Goal: Transaction & Acquisition: Purchase product/service

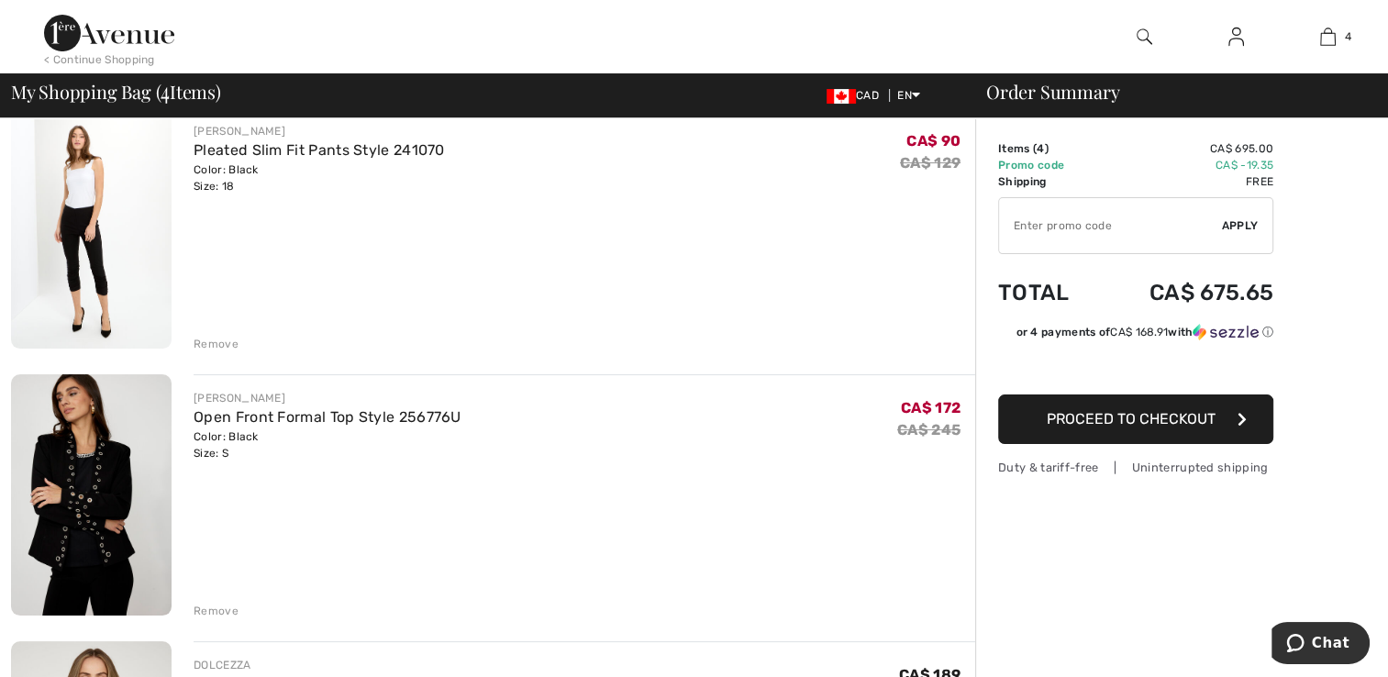
scroll to position [160, 0]
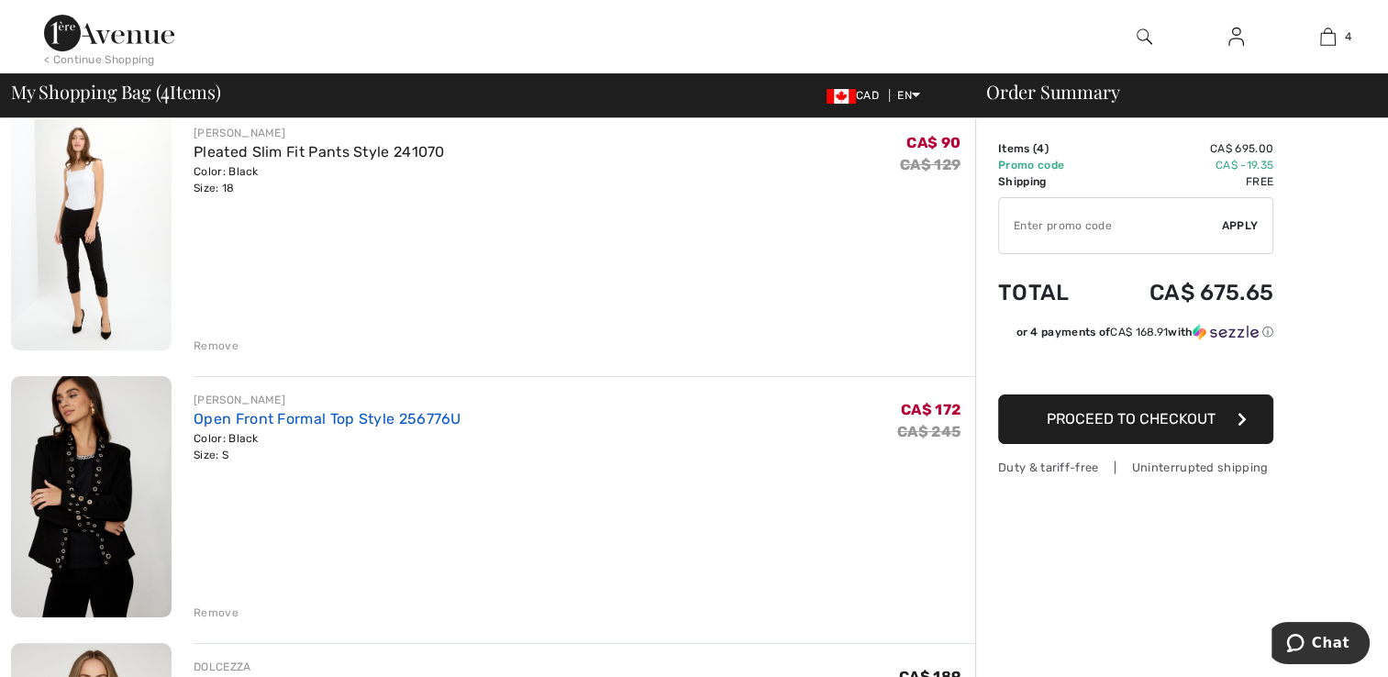
click at [316, 423] on link "Open Front Formal Top Style 256776U" at bounding box center [328, 418] width 268 height 17
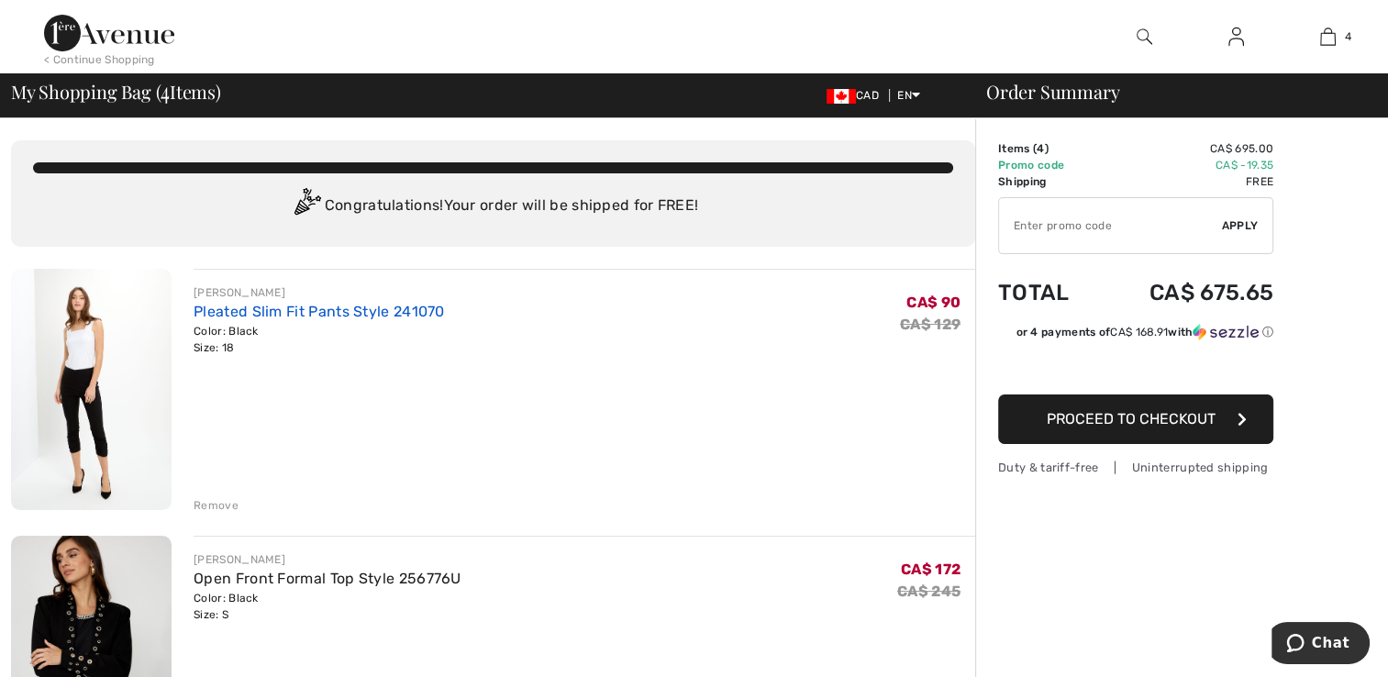
click at [256, 316] on link "Pleated Slim Fit Pants Style 241070" at bounding box center [319, 311] width 251 height 17
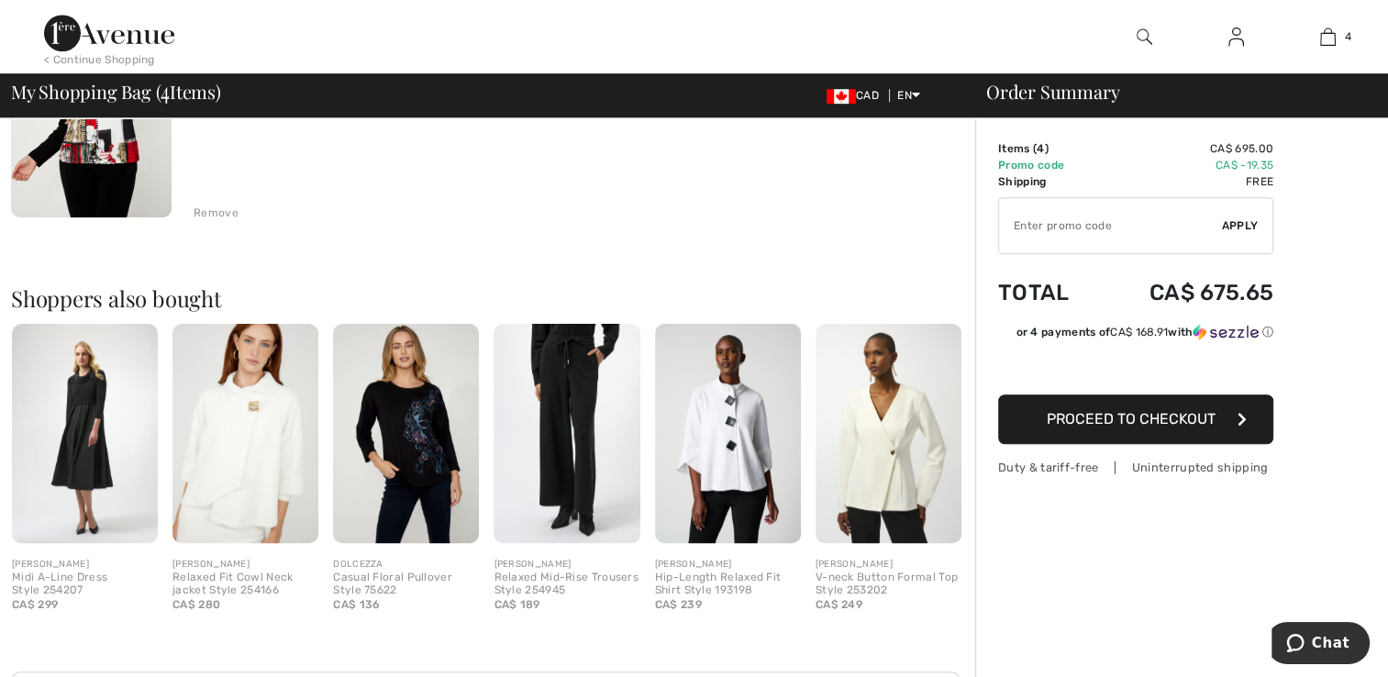
scroll to position [1092, 0]
click at [726, 456] on img at bounding box center [728, 434] width 146 height 219
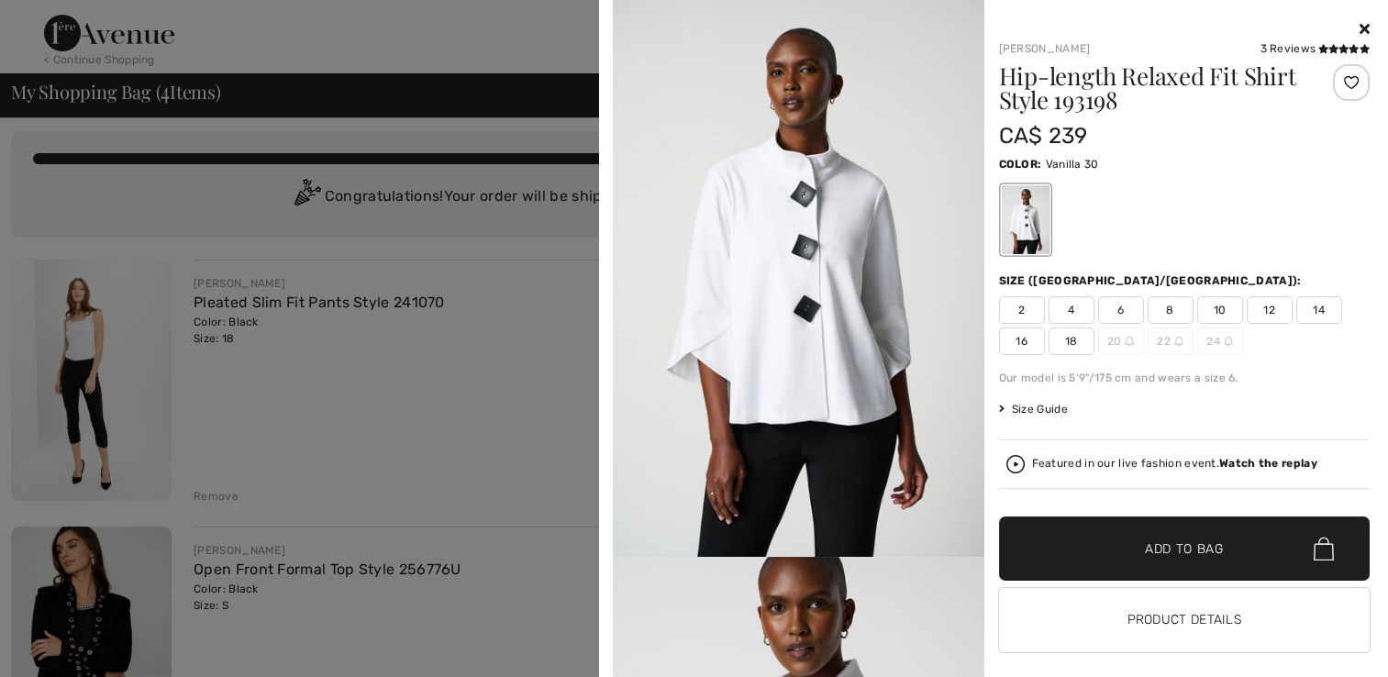
scroll to position [0, 0]
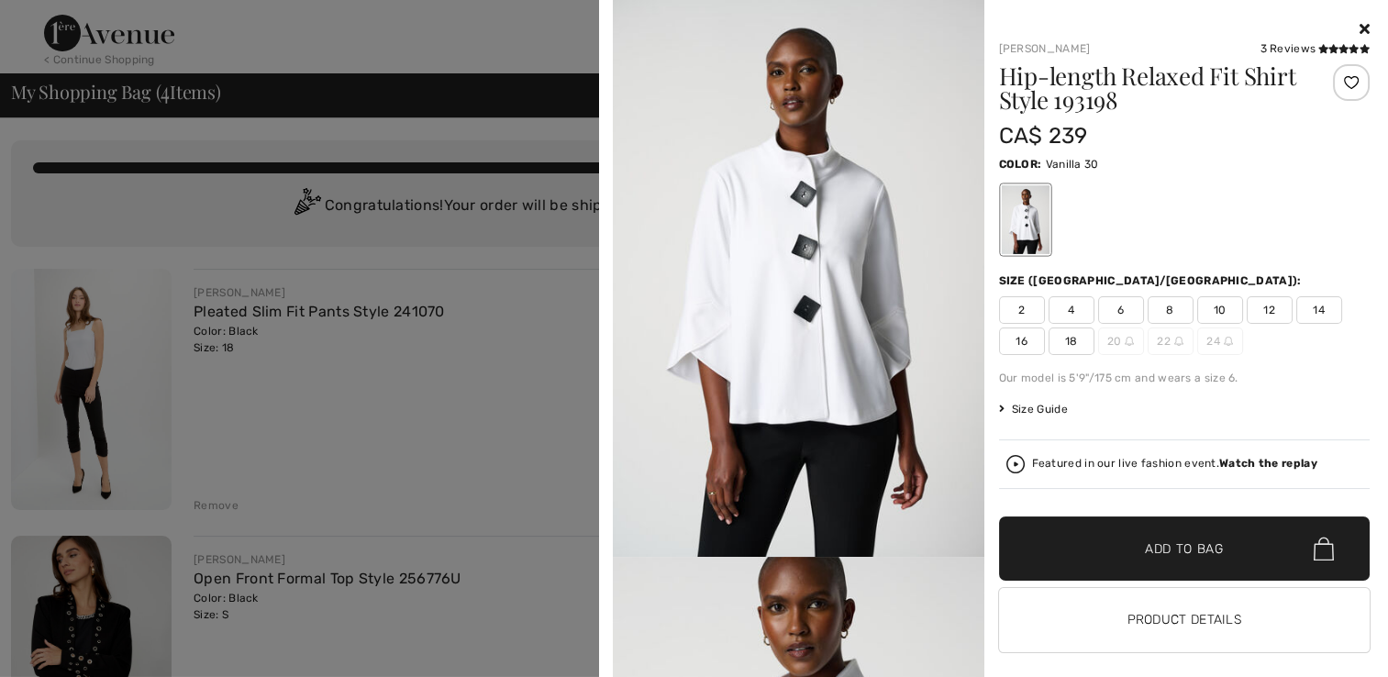
click at [1359, 28] on icon at bounding box center [1364, 28] width 10 height 15
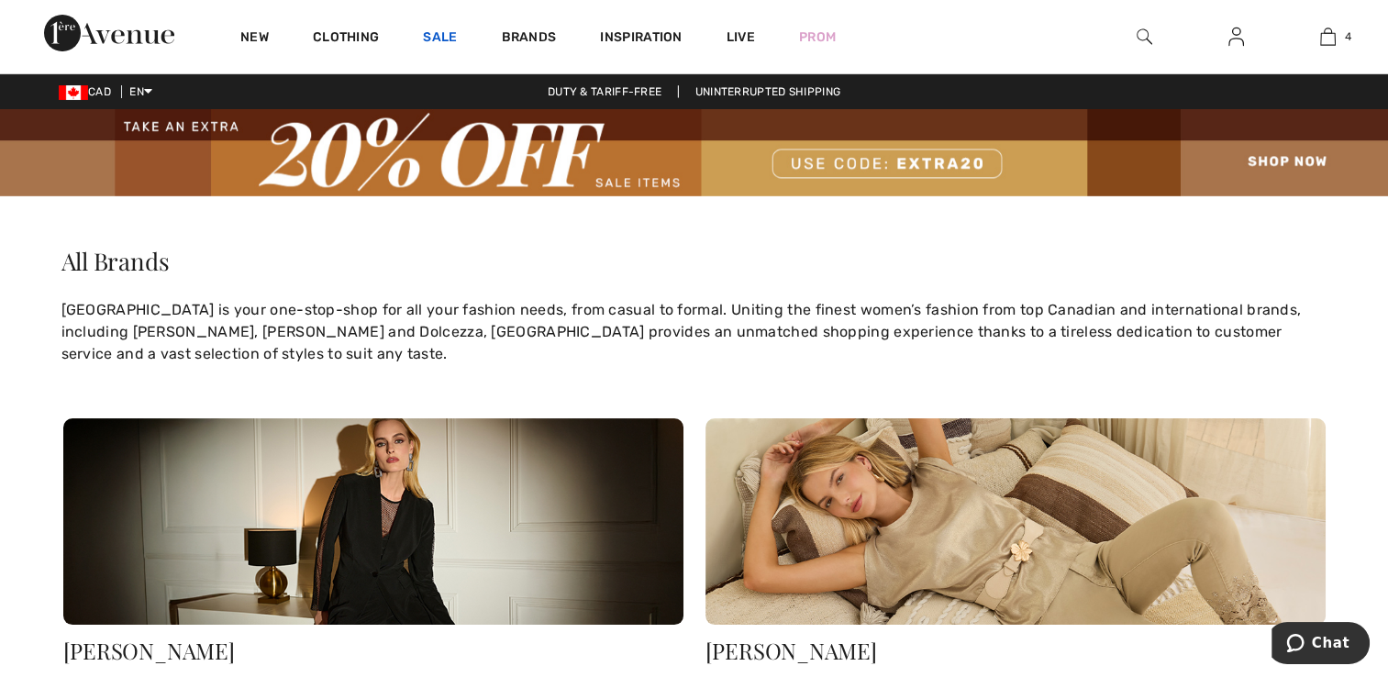
click at [446, 30] on link "Sale" at bounding box center [440, 38] width 34 height 19
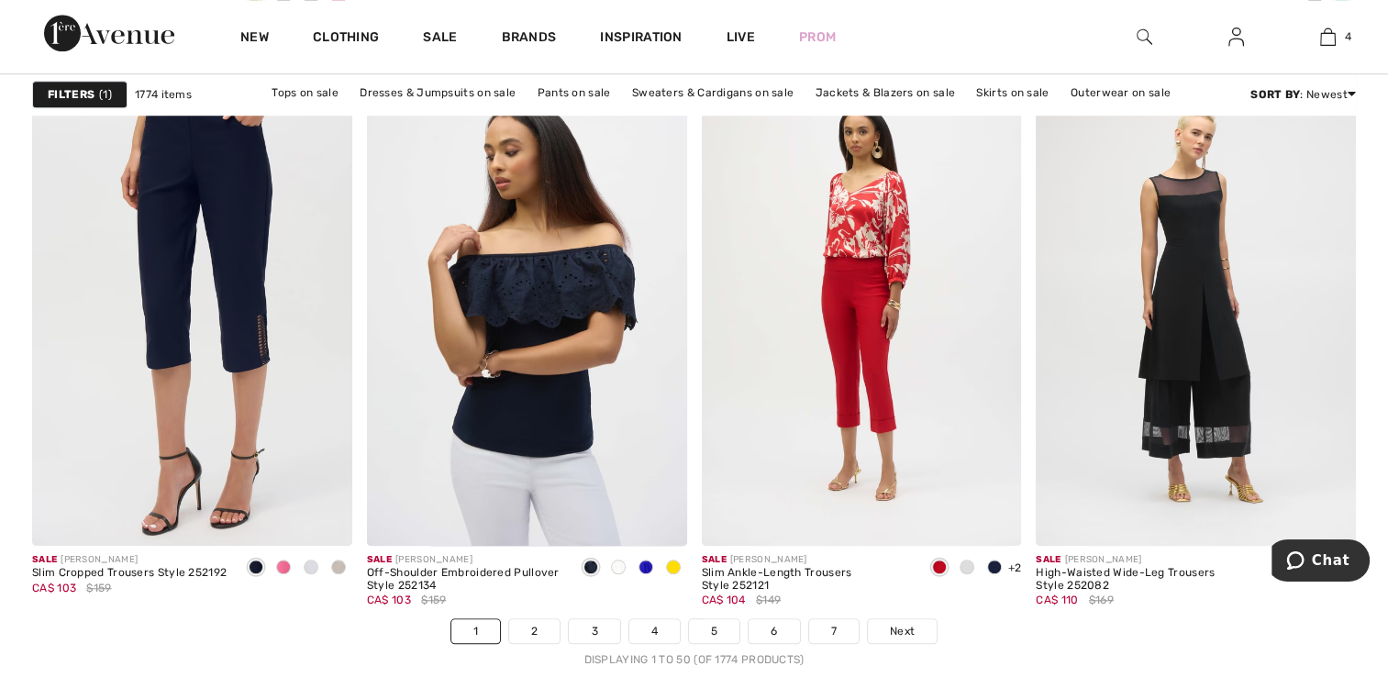
scroll to position [8424, 0]
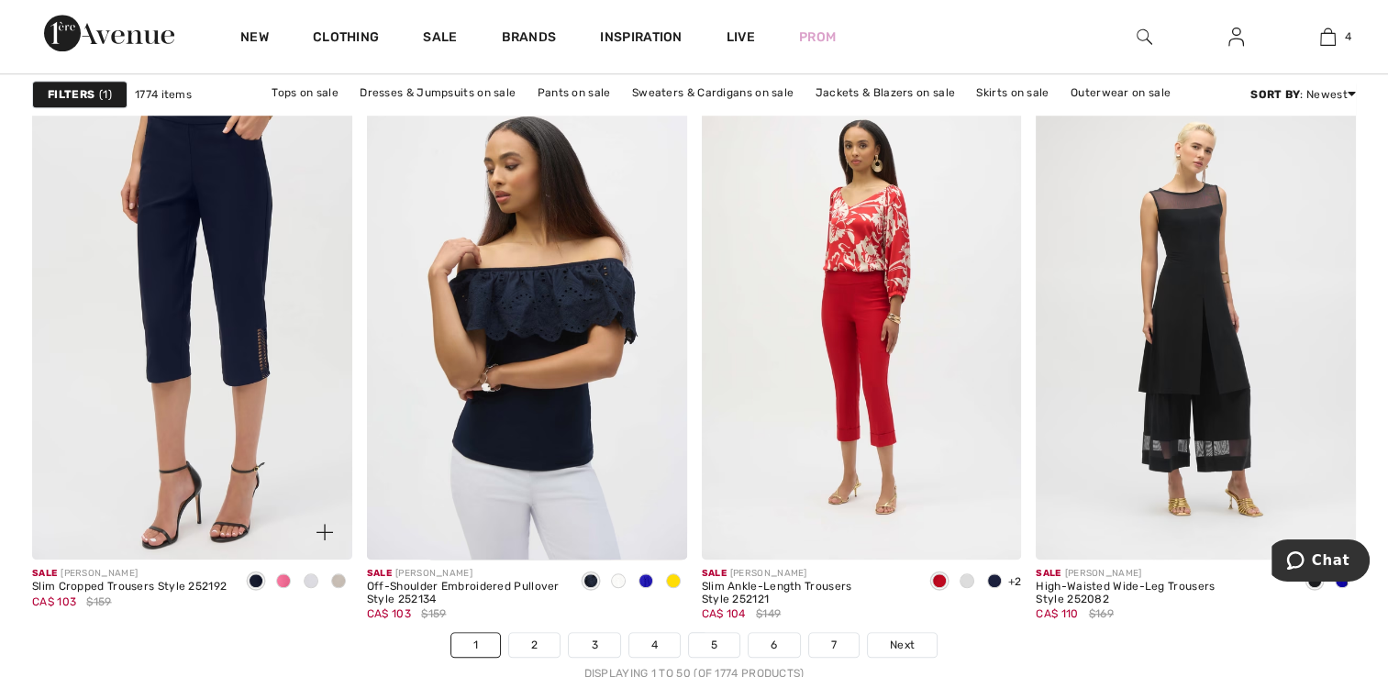
click at [209, 323] on img at bounding box center [192, 320] width 320 height 480
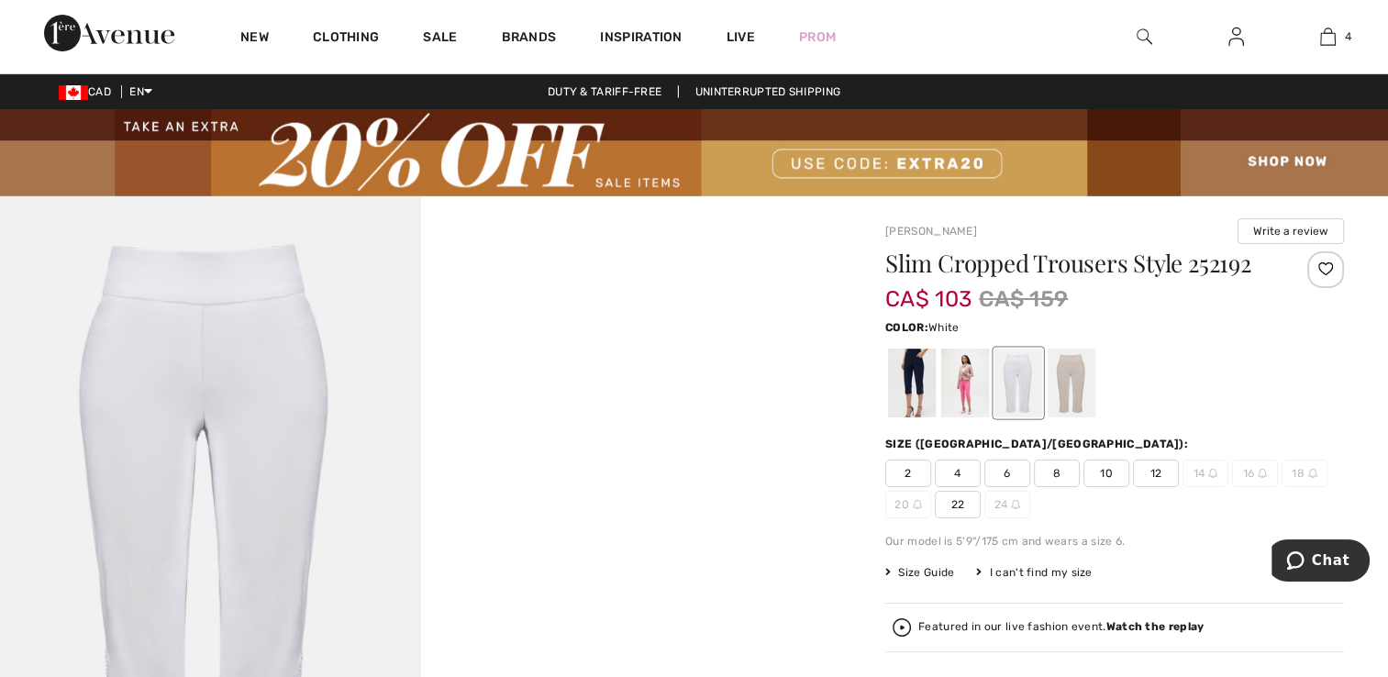
click at [913, 389] on div at bounding box center [912, 383] width 48 height 69
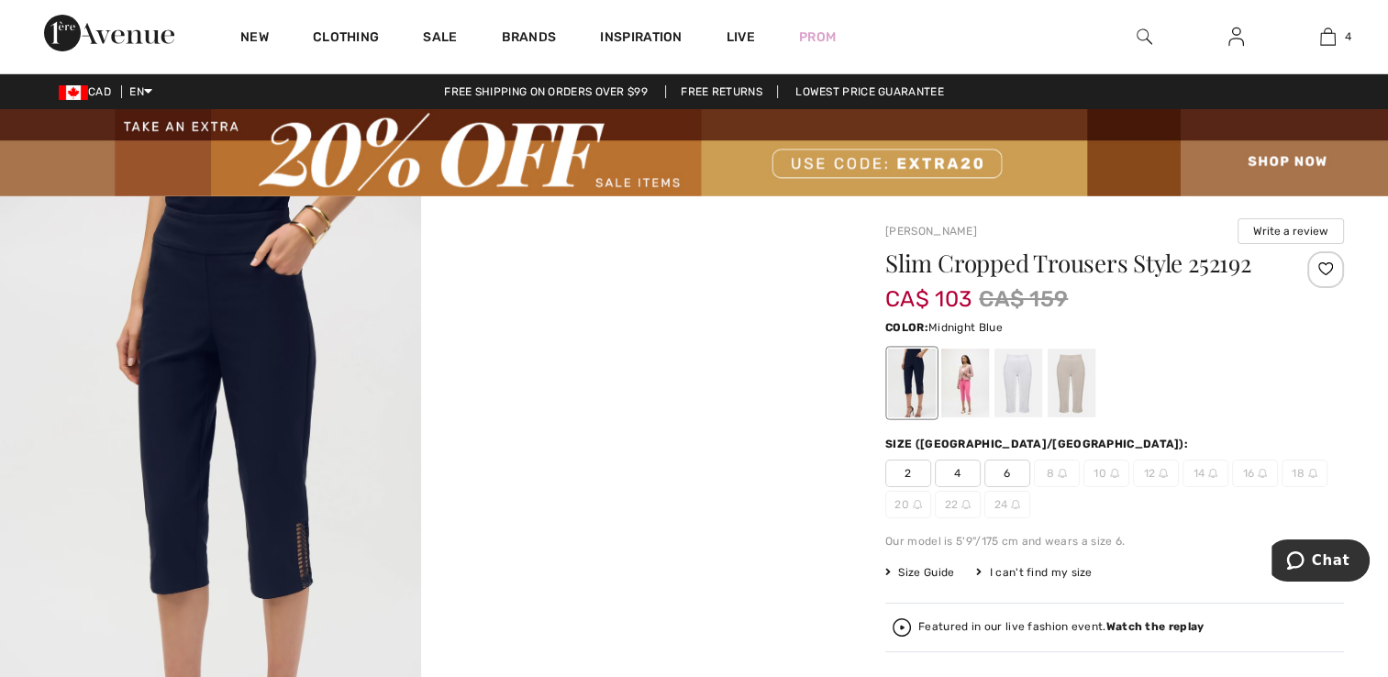
click at [913, 389] on div at bounding box center [912, 383] width 48 height 69
click at [970, 405] on div at bounding box center [965, 383] width 48 height 69
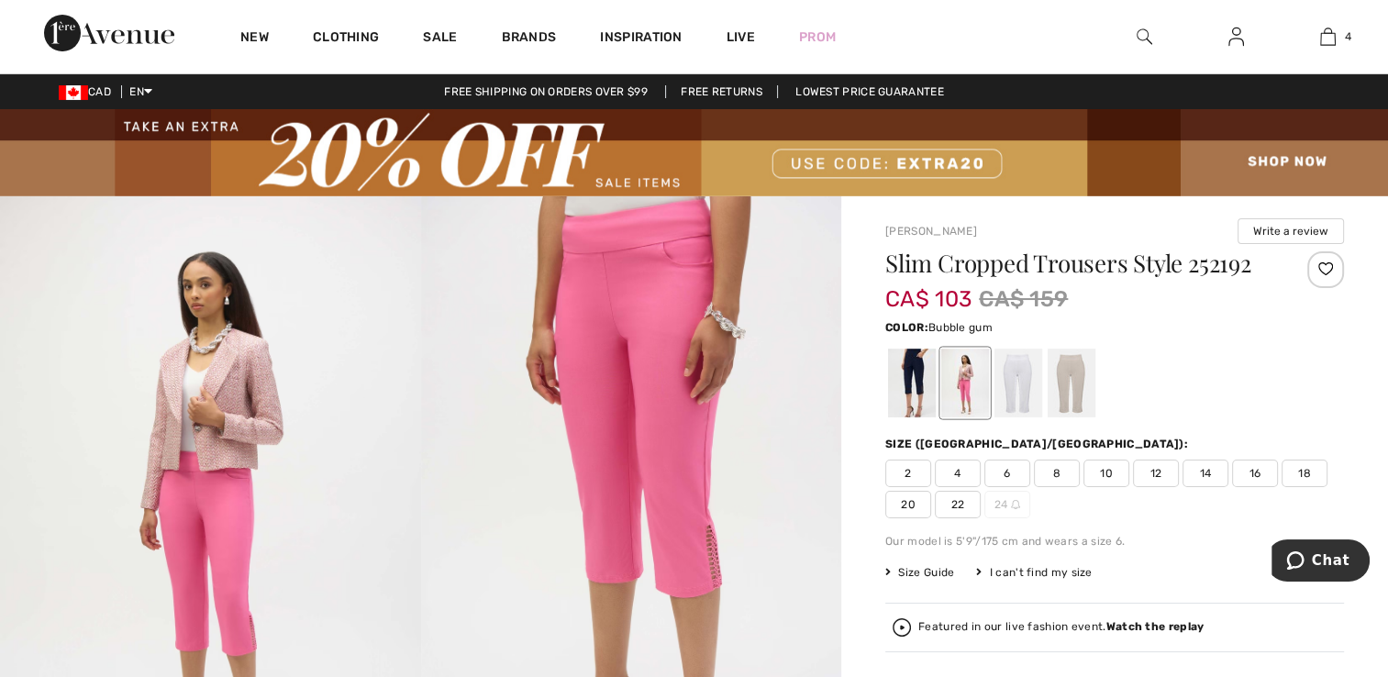
click at [1015, 400] on div at bounding box center [1018, 383] width 48 height 69
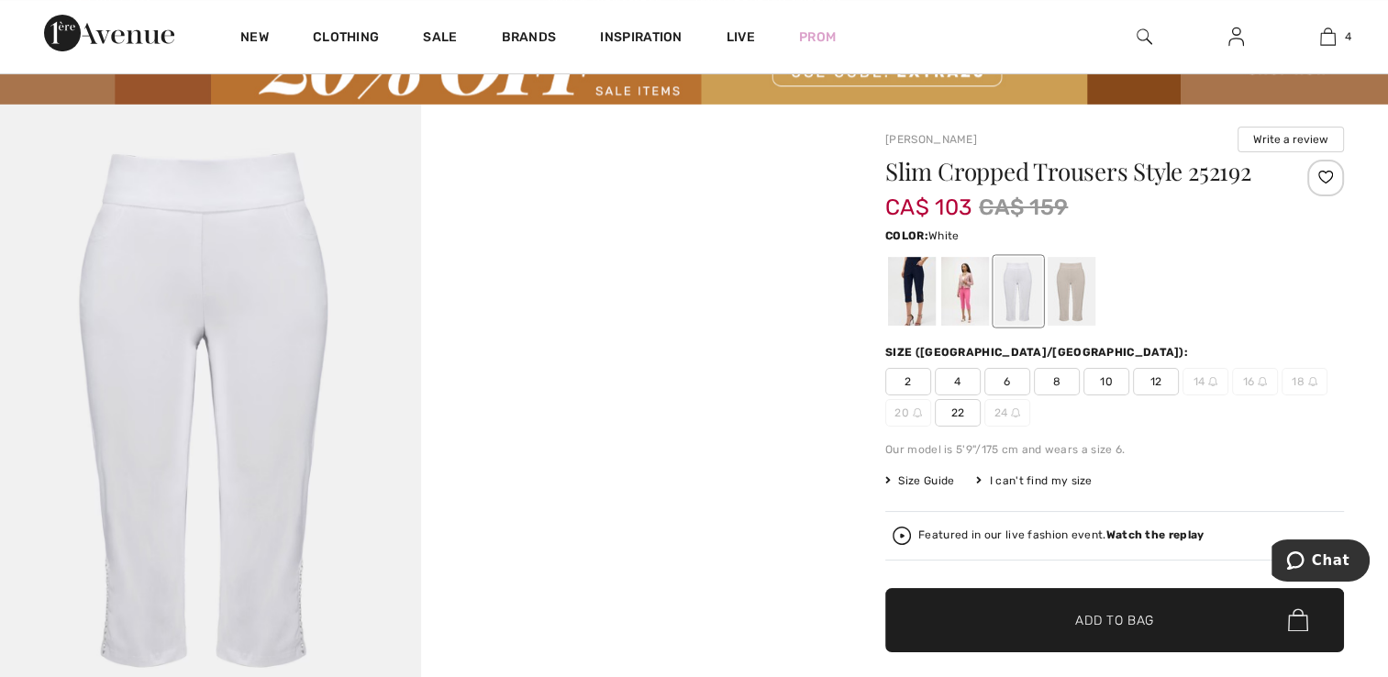
scroll to position [110, 0]
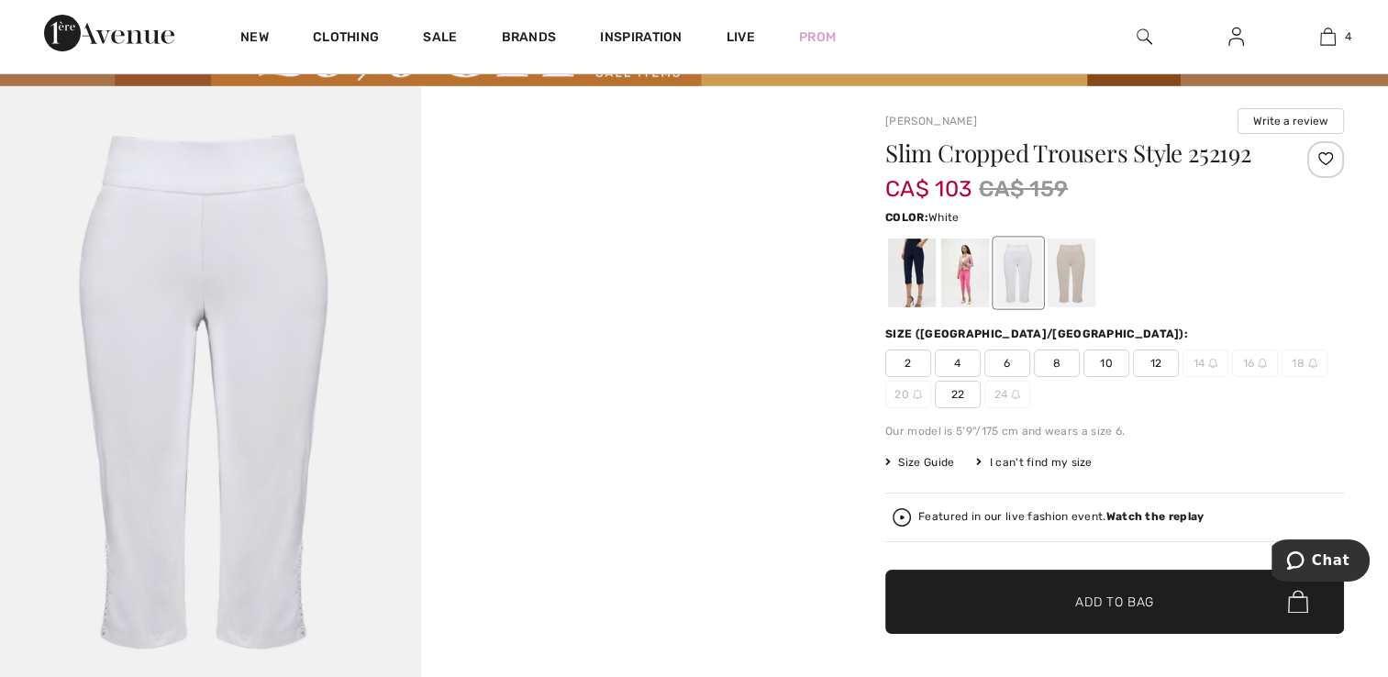
click at [1071, 285] on div at bounding box center [1072, 272] width 48 height 69
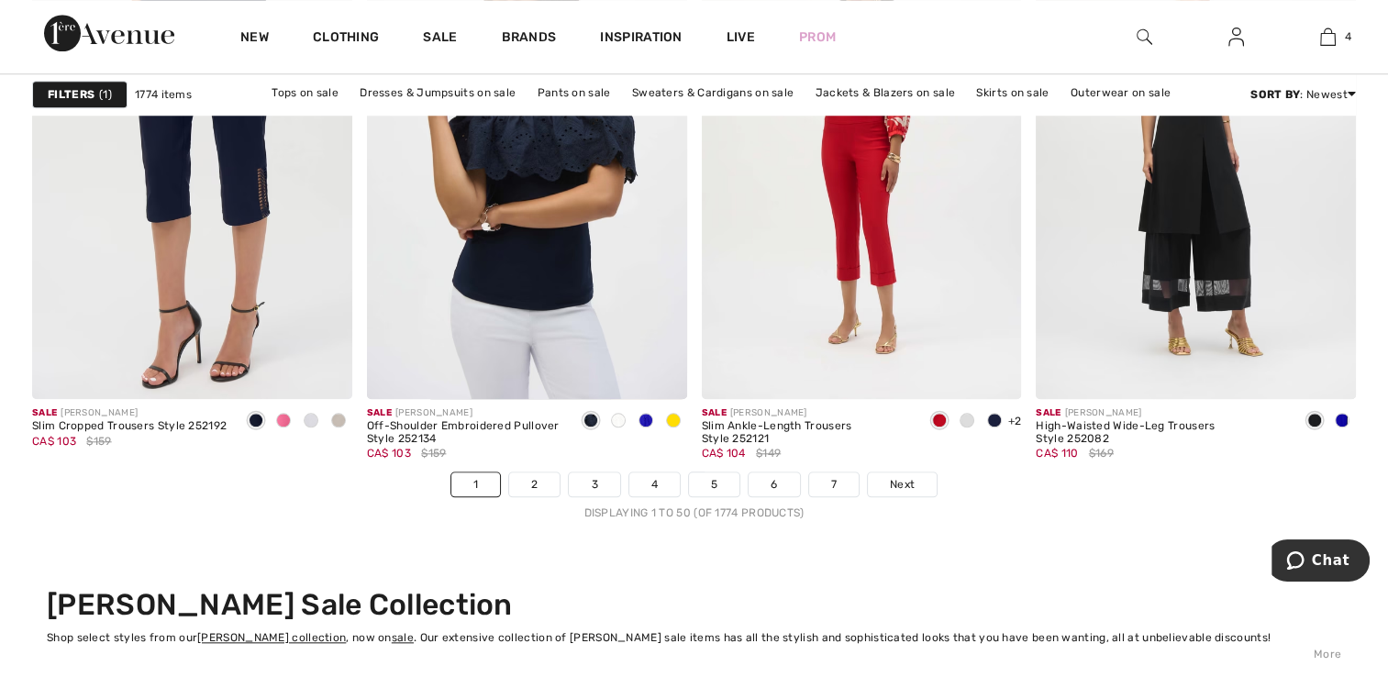
scroll to position [8585, 0]
click at [535, 481] on link "2" at bounding box center [534, 483] width 50 height 24
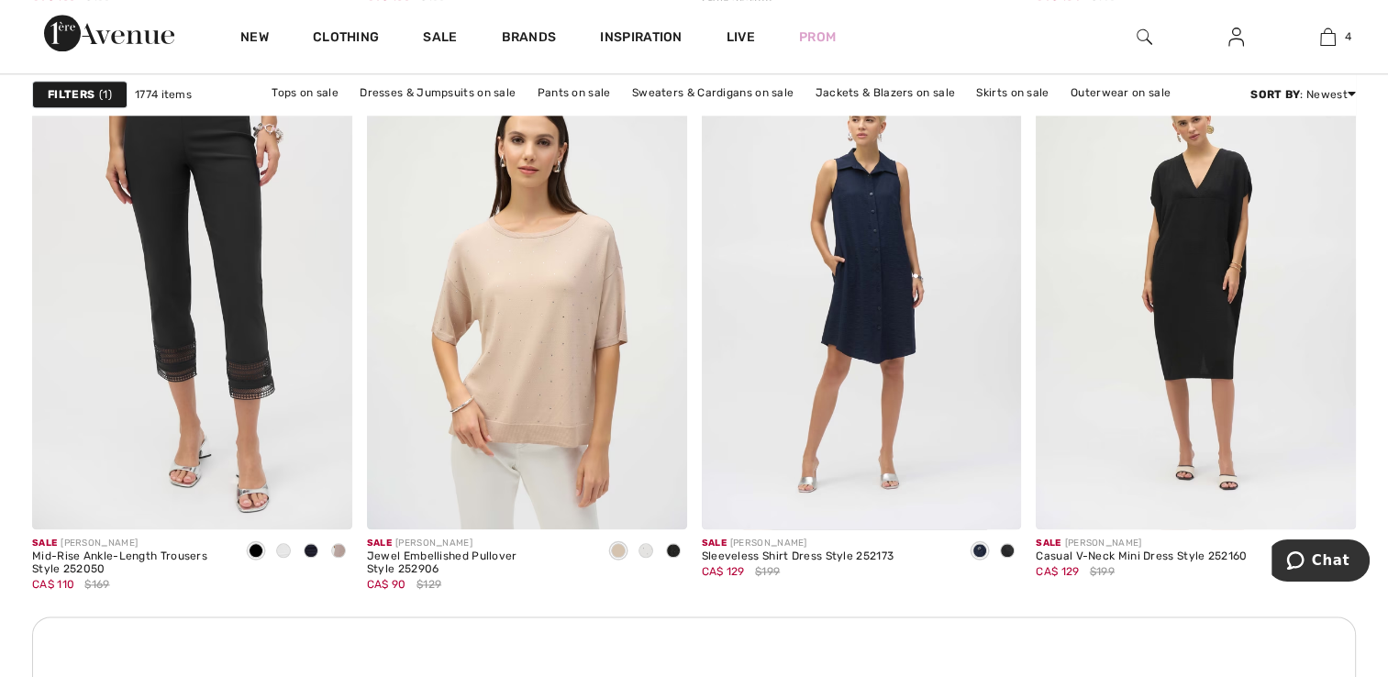
scroll to position [2036, 0]
click at [92, 442] on img at bounding box center [192, 288] width 320 height 480
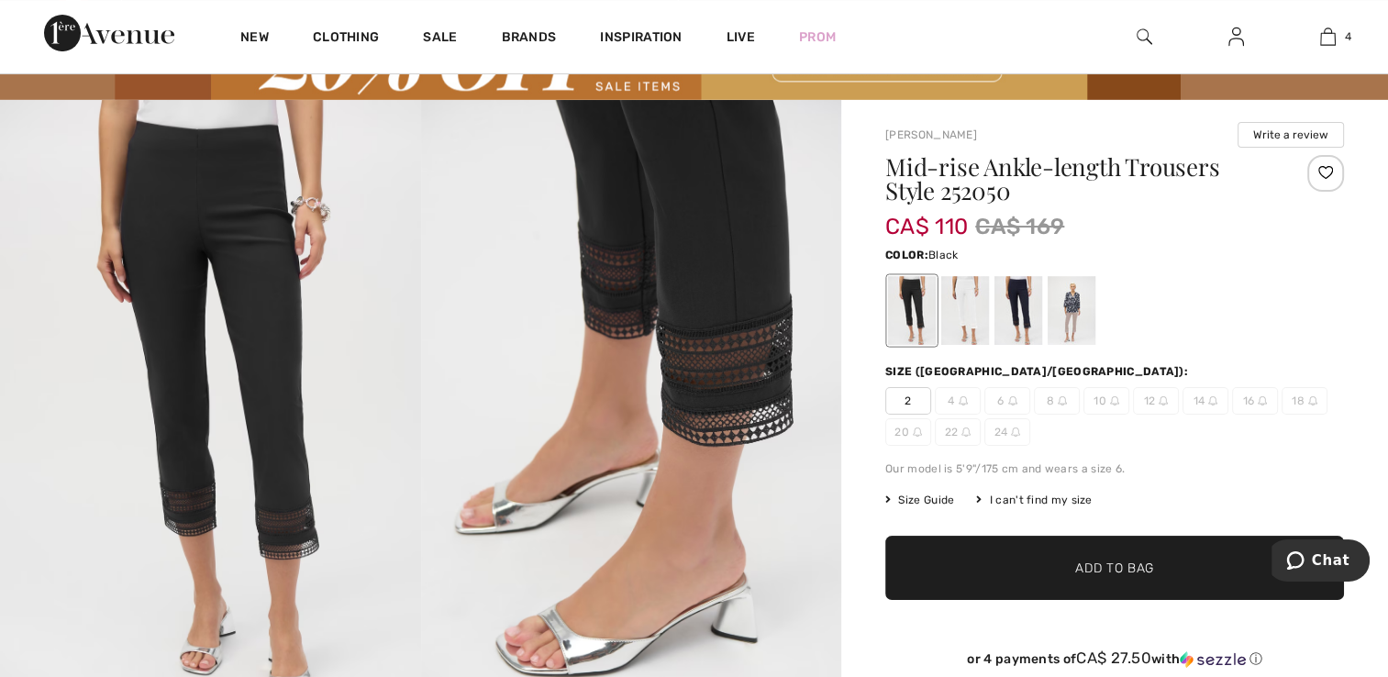
scroll to position [92, 0]
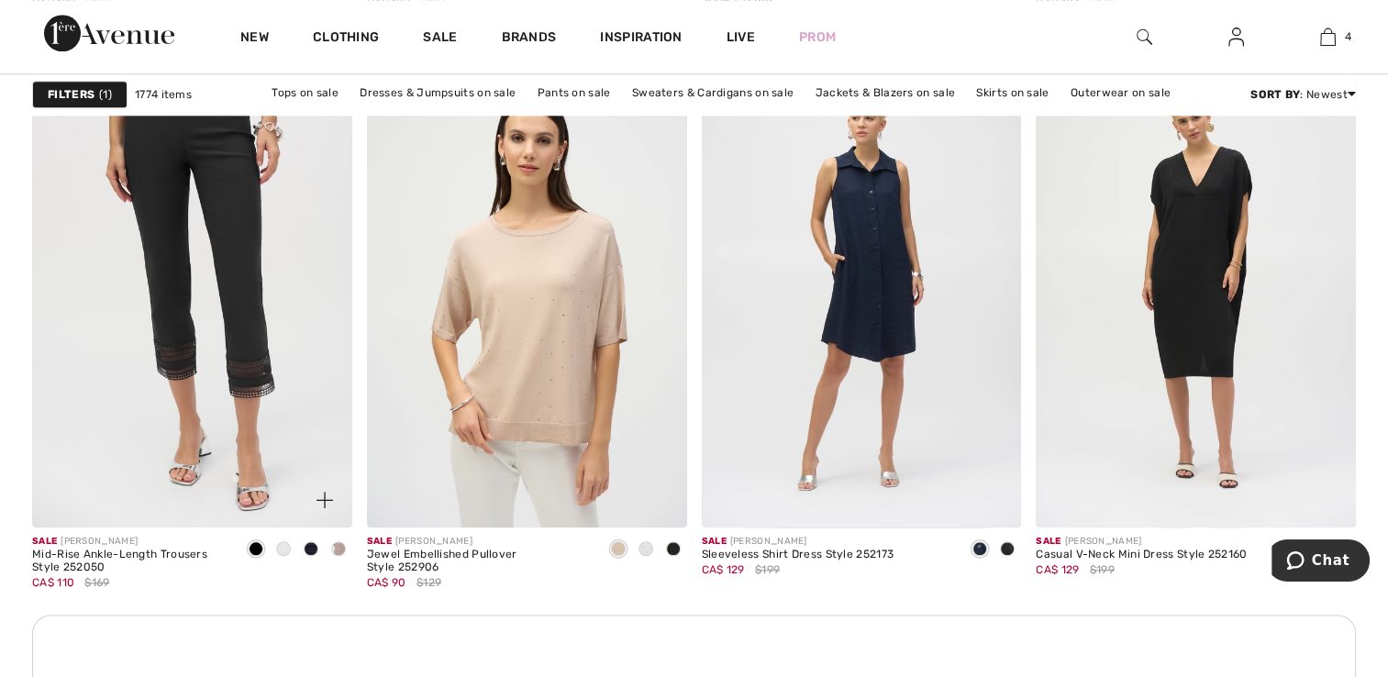
click at [291, 403] on img at bounding box center [192, 288] width 320 height 480
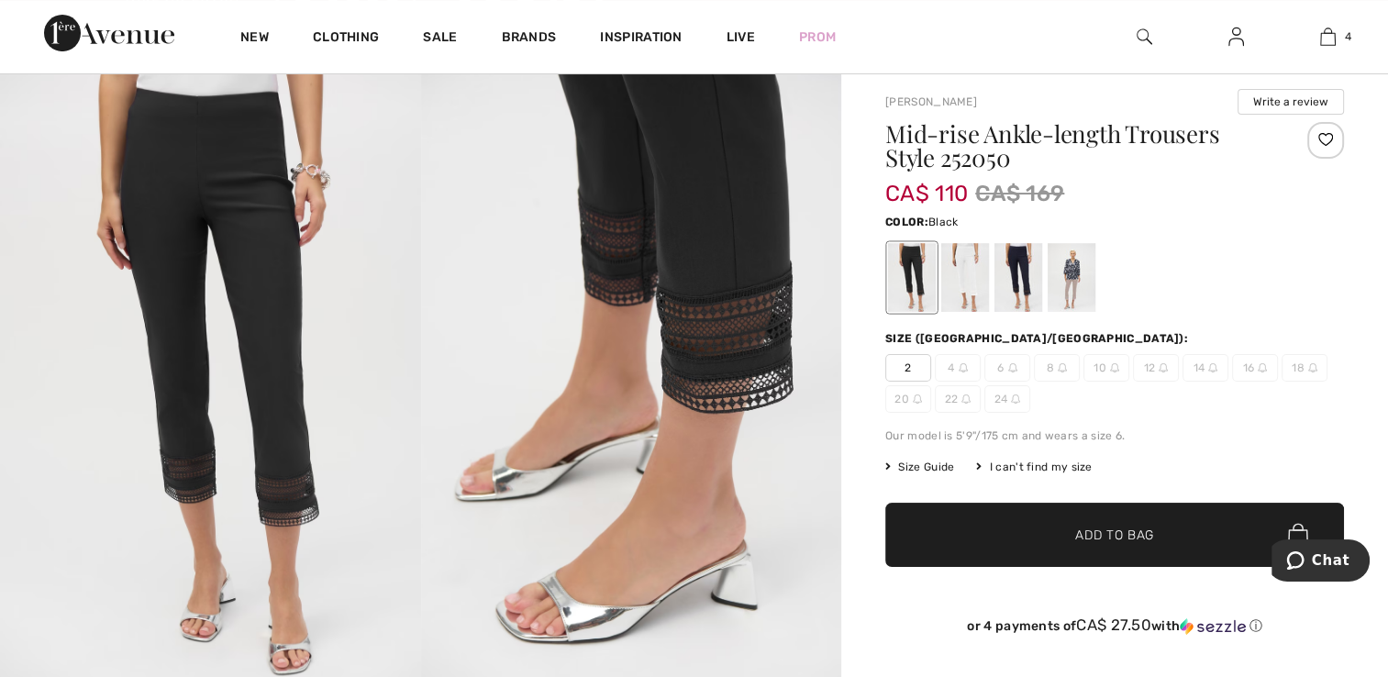
scroll to position [126, 0]
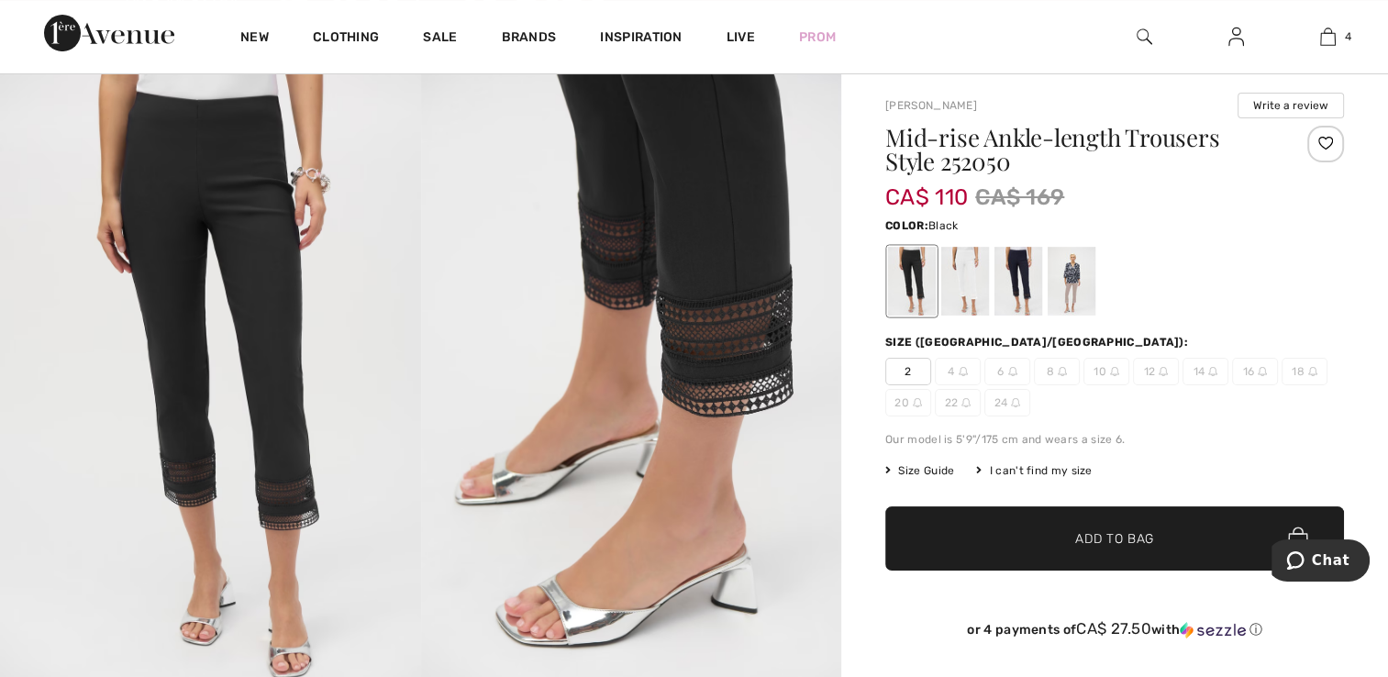
click at [960, 283] on div at bounding box center [965, 281] width 48 height 69
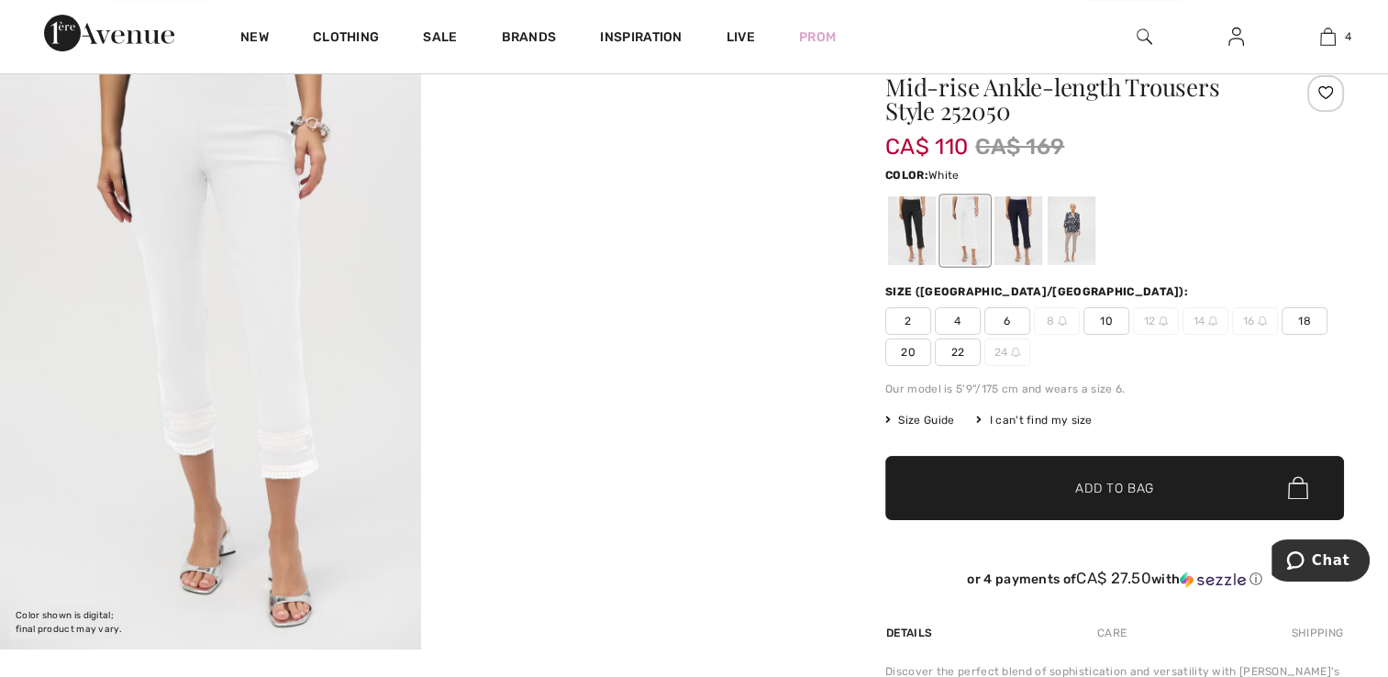
scroll to position [176, 0]
click at [1024, 240] on div at bounding box center [1018, 230] width 48 height 69
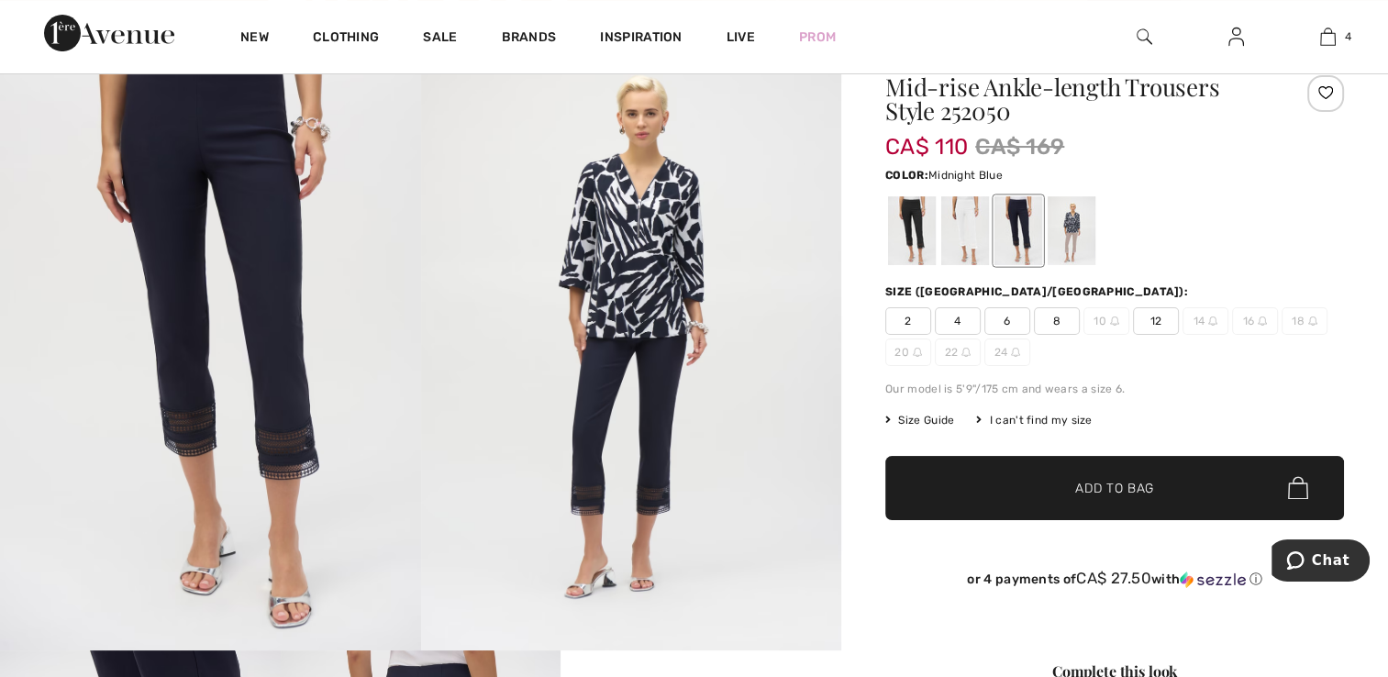
click at [1072, 235] on div at bounding box center [1072, 230] width 48 height 69
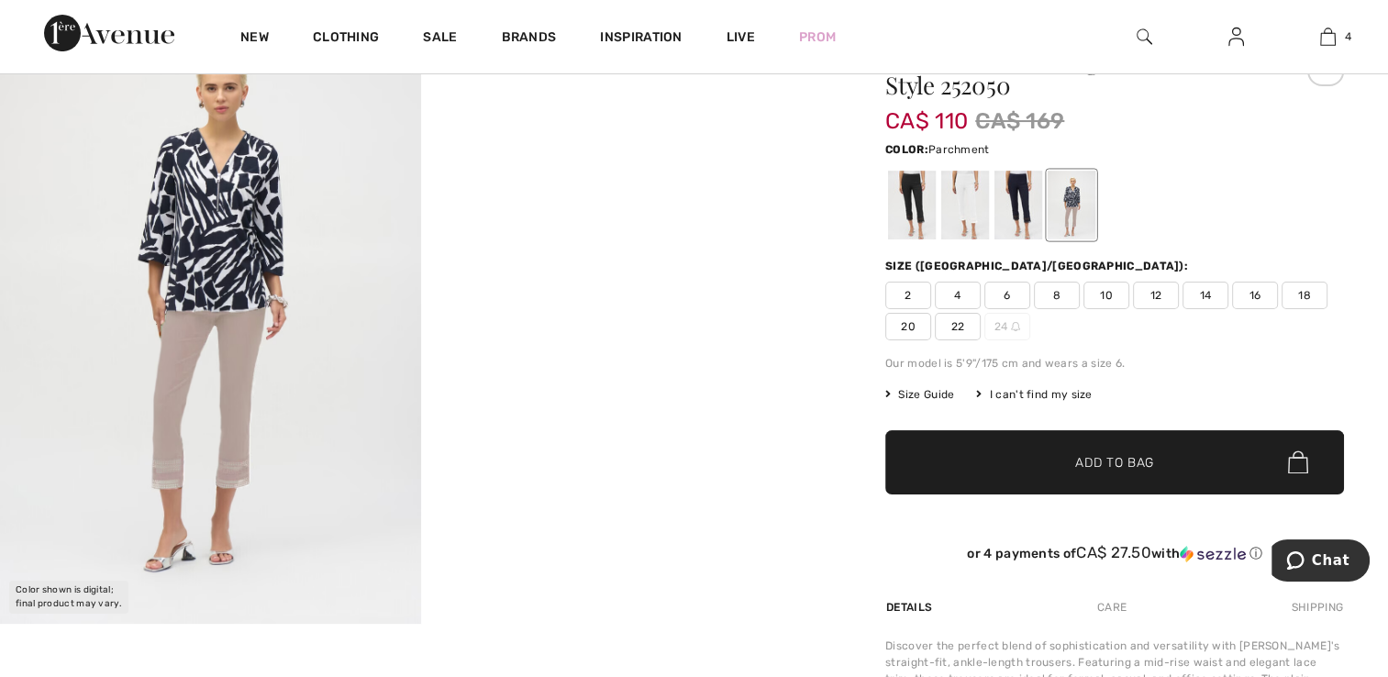
scroll to position [205, 0]
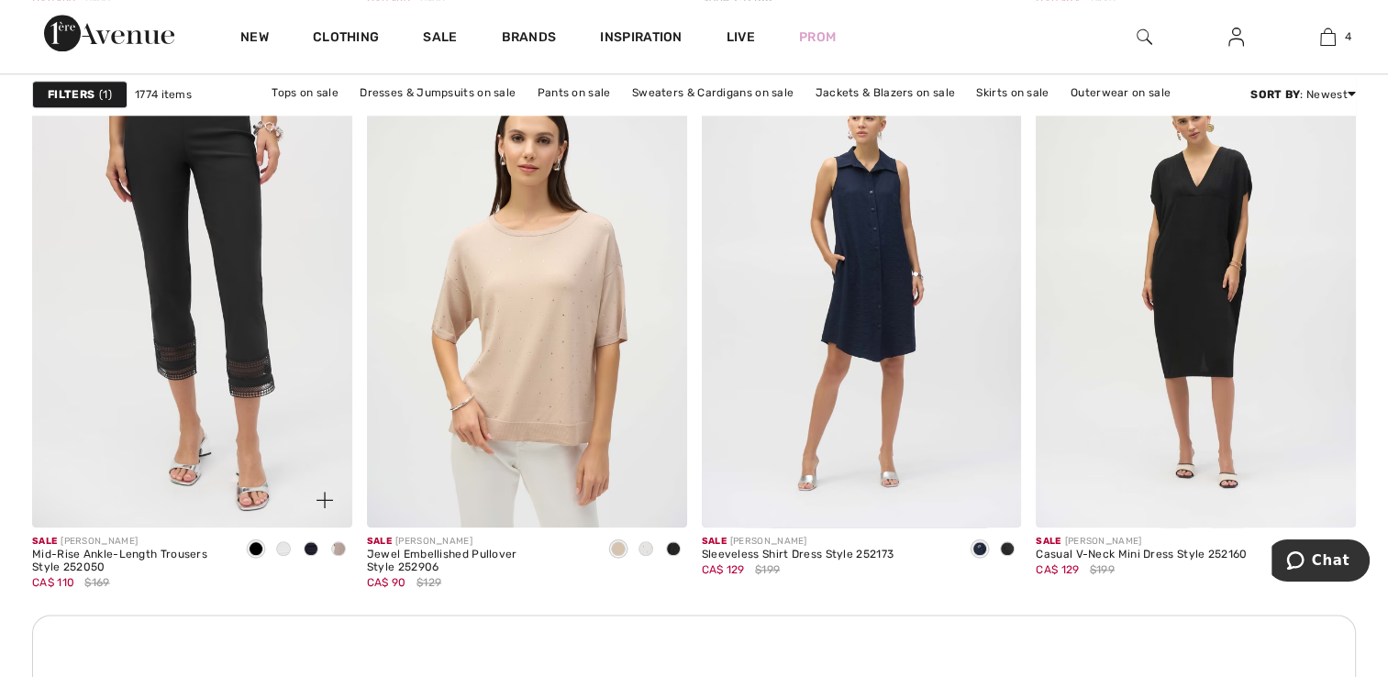
click at [170, 418] on img at bounding box center [192, 288] width 320 height 480
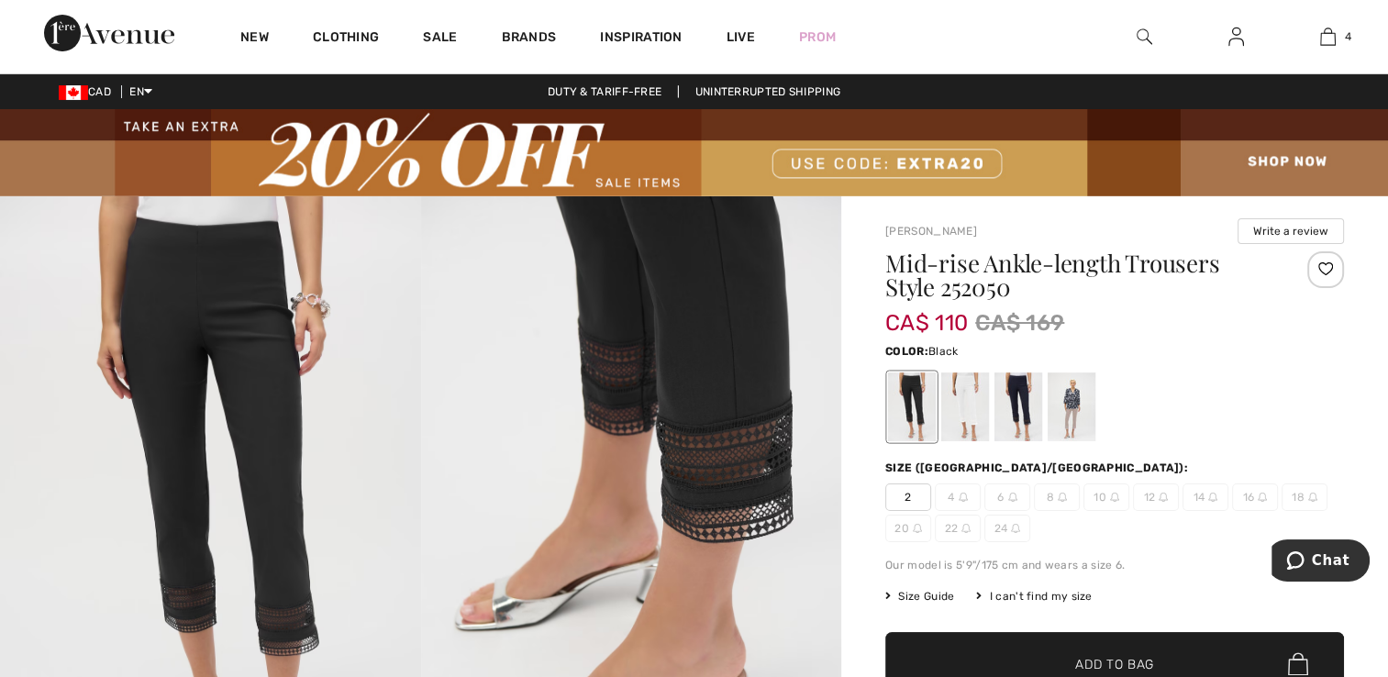
click at [1081, 420] on div at bounding box center [1072, 406] width 48 height 69
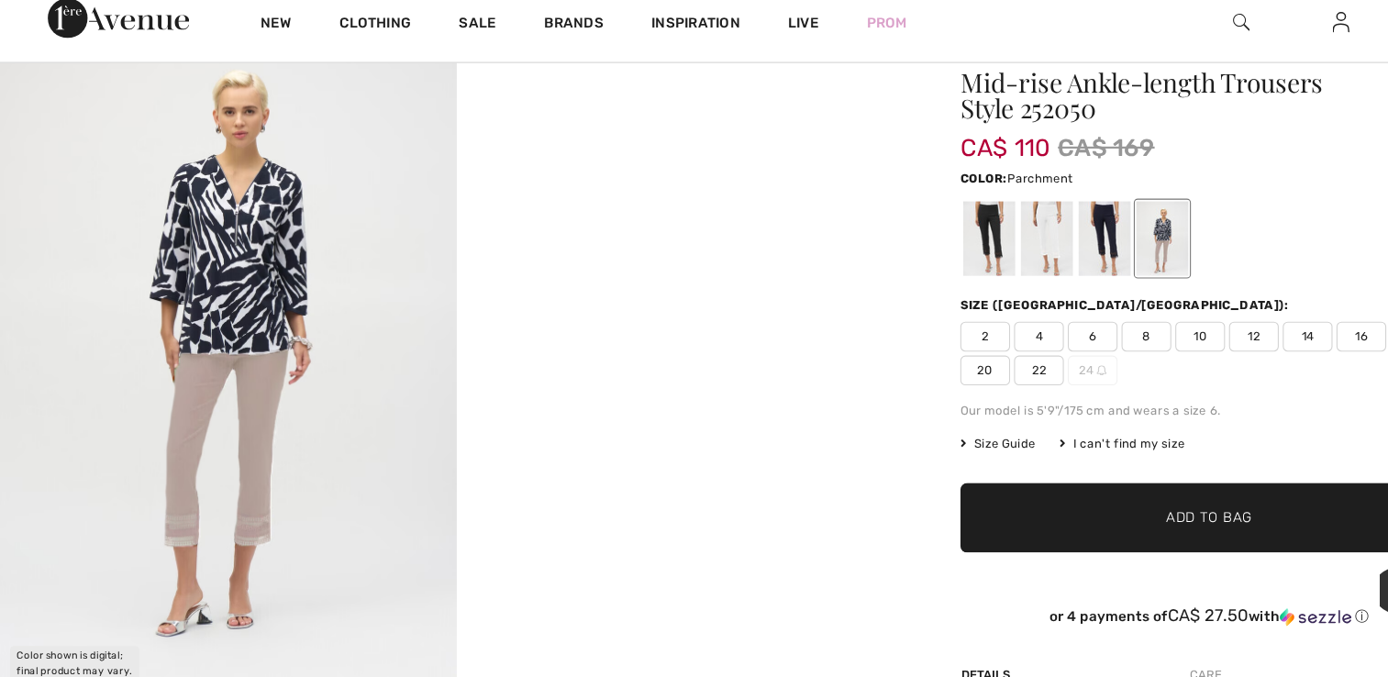
scroll to position [170, 0]
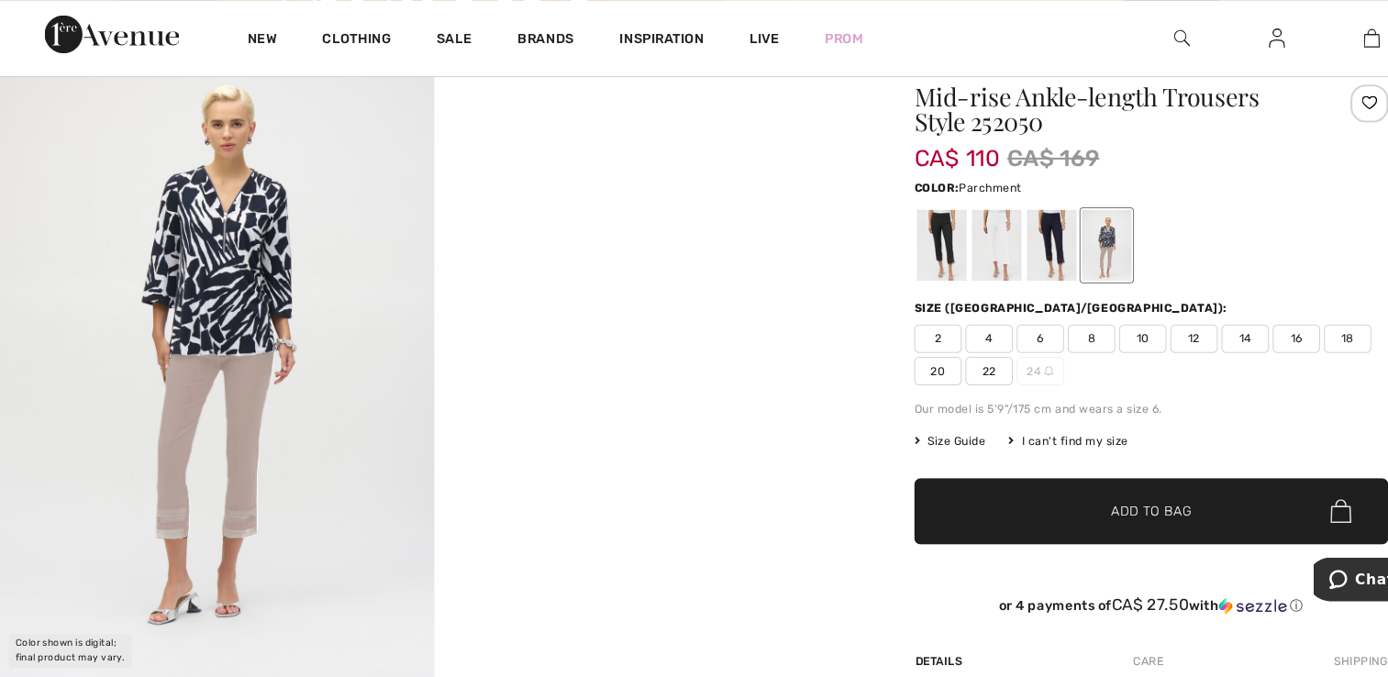
click at [926, 427] on span "Size Guide" at bounding box center [919, 426] width 69 height 17
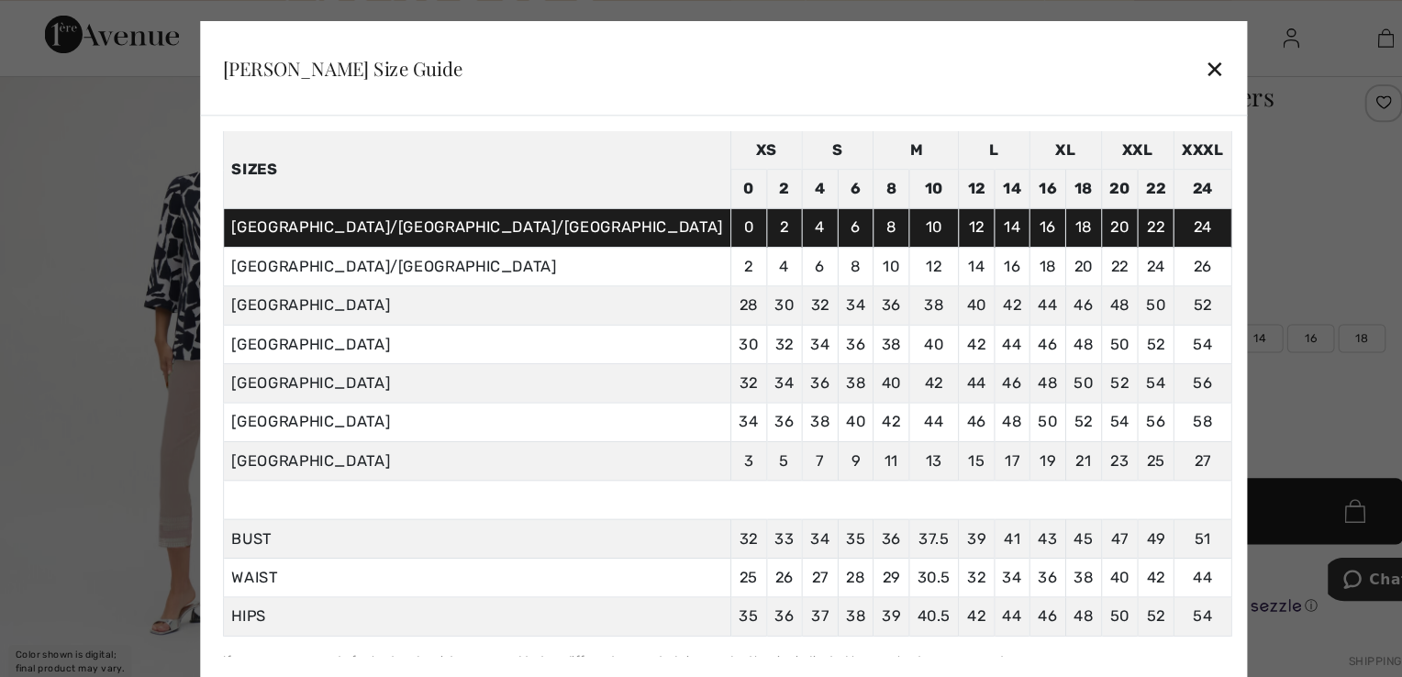
scroll to position [78, 0]
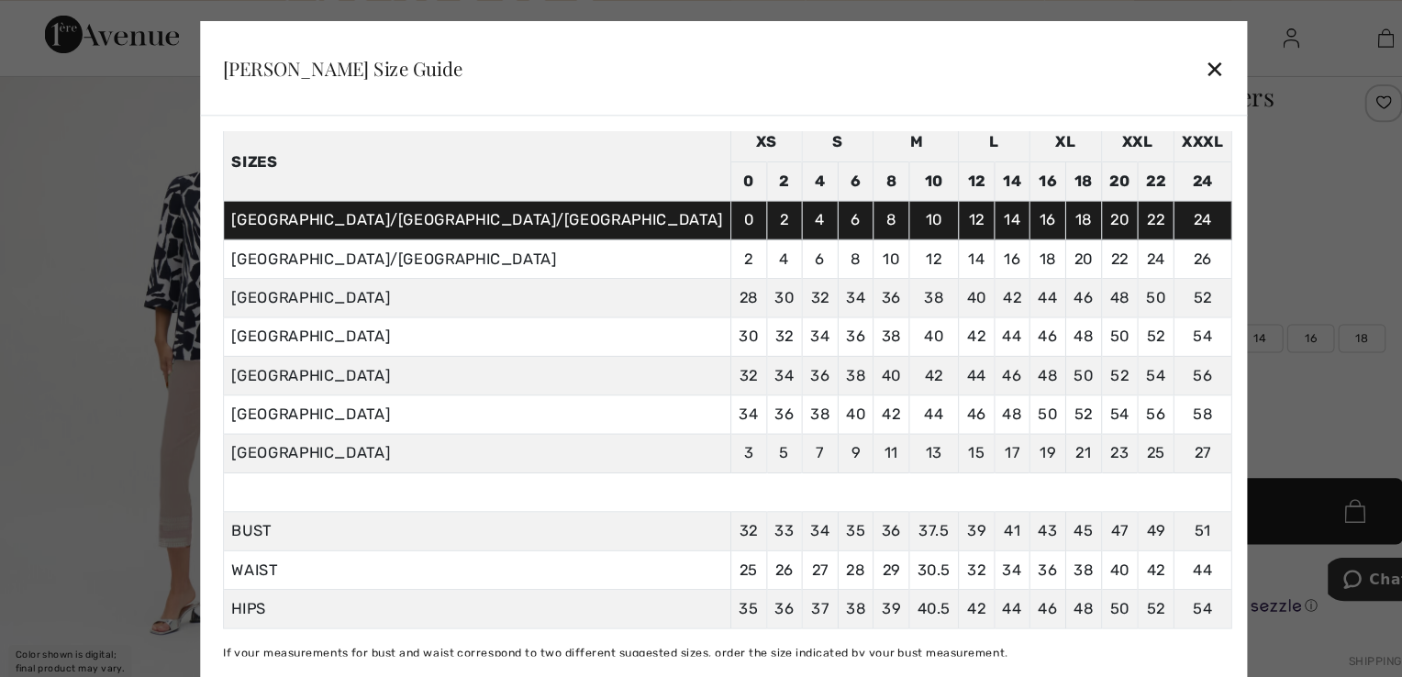
click at [1166, 67] on div "✕" at bounding box center [1175, 66] width 19 height 39
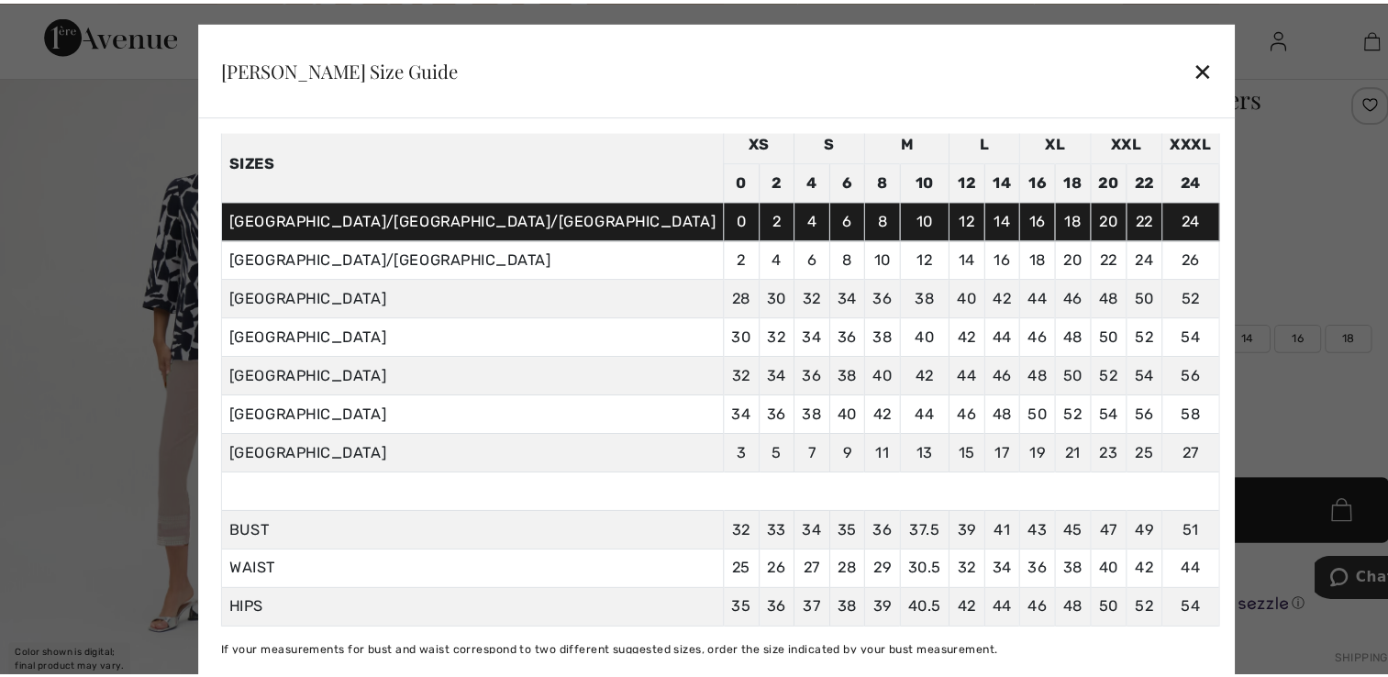
scroll to position [170, 0]
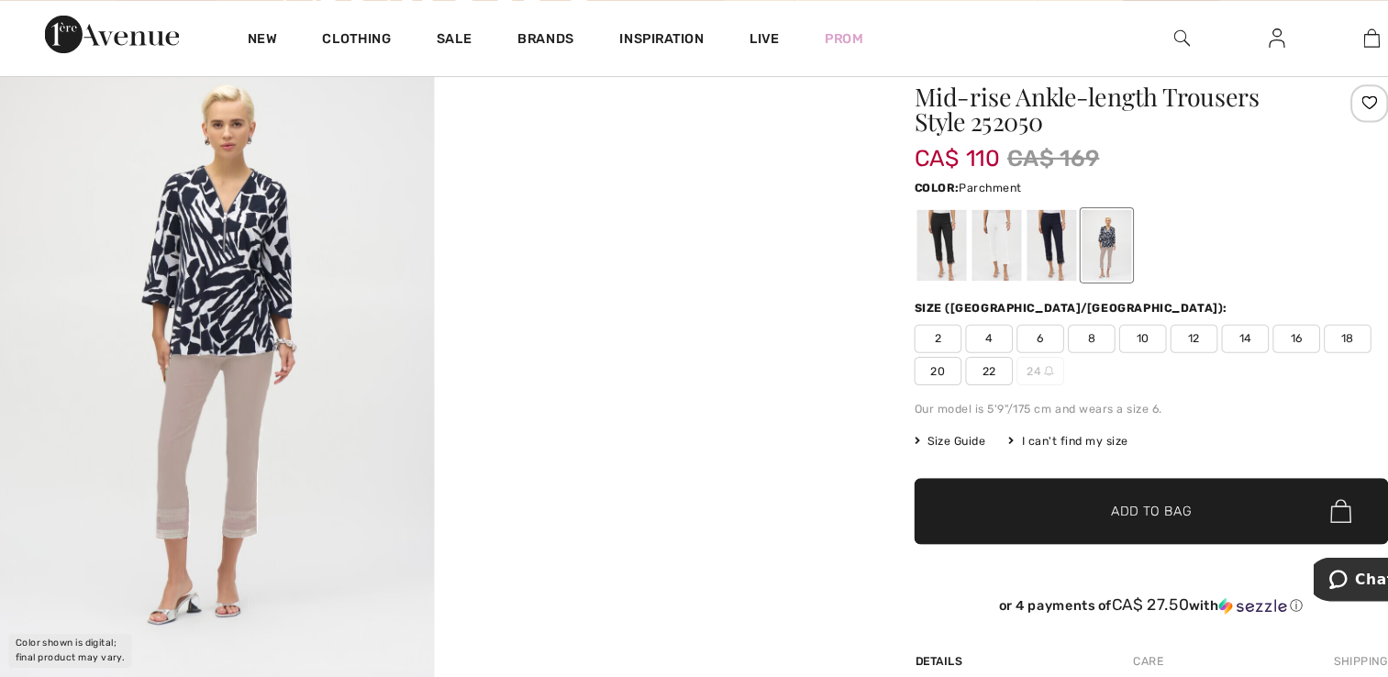
click at [1303, 325] on span "18" at bounding box center [1304, 328] width 46 height 28
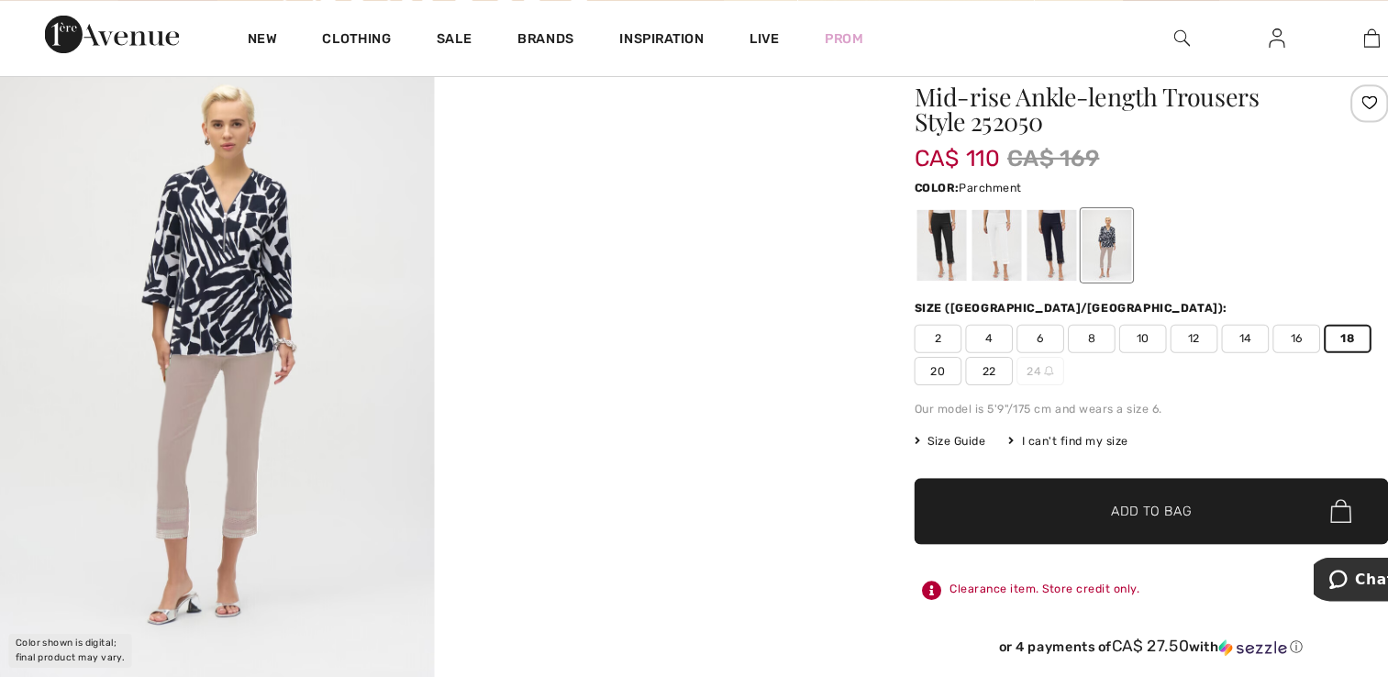
click at [1130, 503] on span "✔ Added to Bag Add to Bag" at bounding box center [1114, 494] width 459 height 64
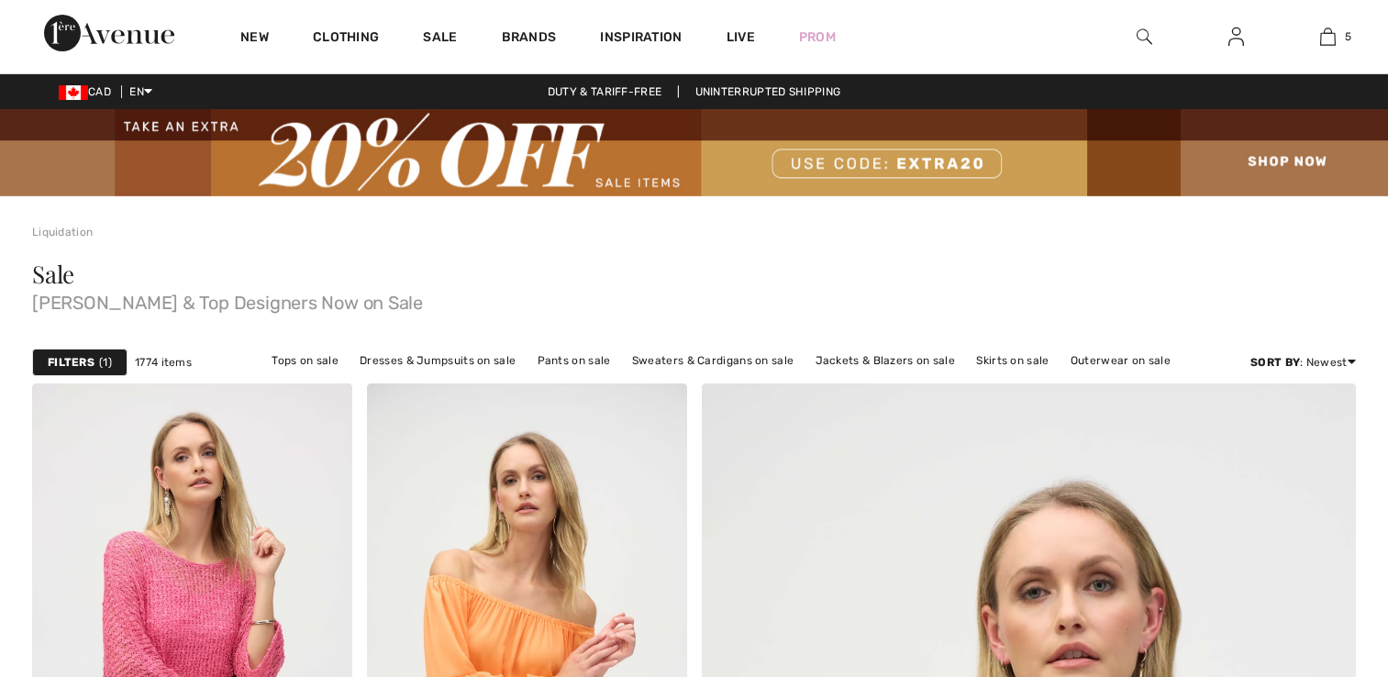
scroll to position [2036, 0]
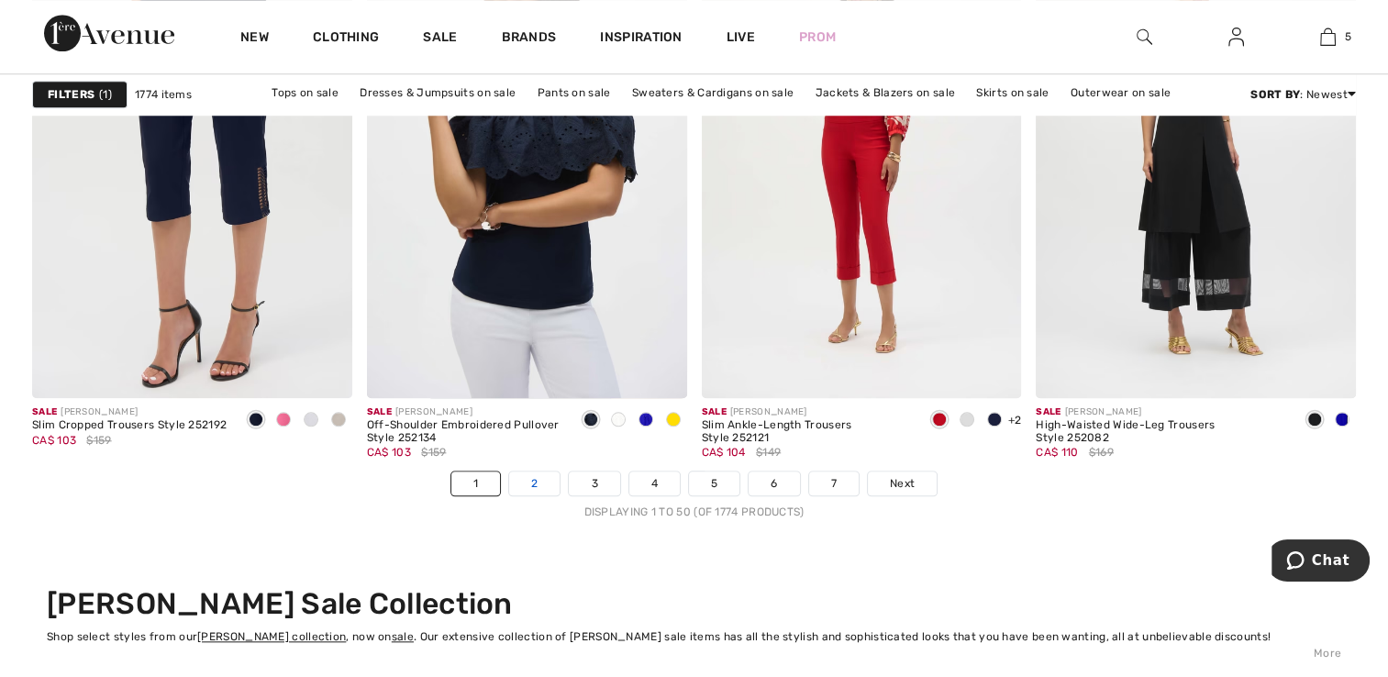
click at [531, 481] on link "2" at bounding box center [534, 483] width 50 height 24
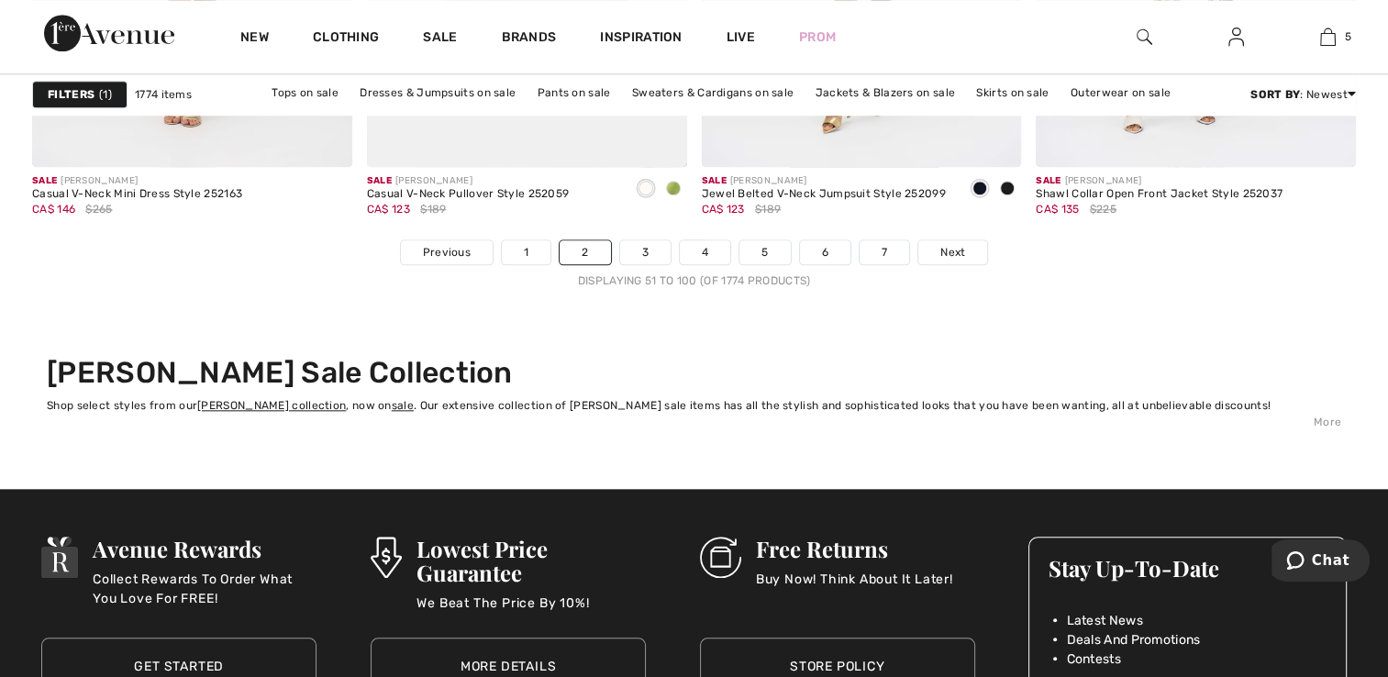
scroll to position [8853, 0]
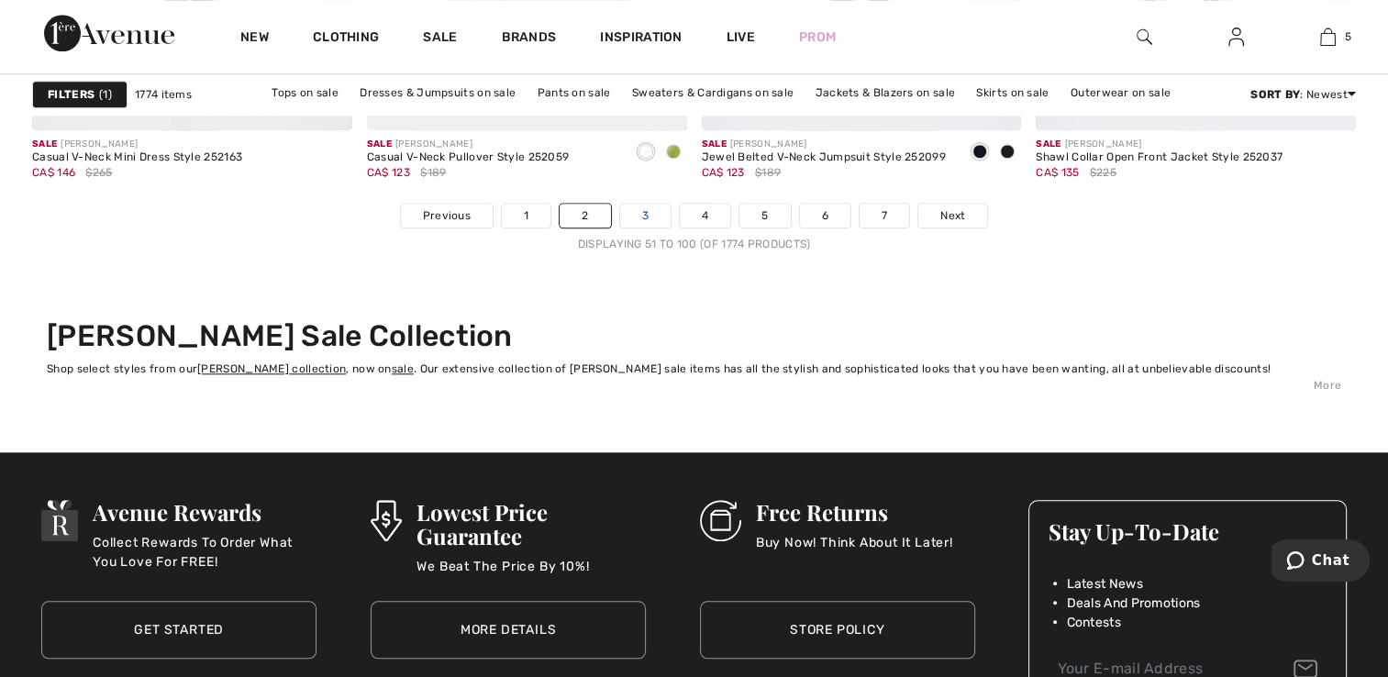
click at [626, 216] on link "3" at bounding box center [645, 216] width 50 height 24
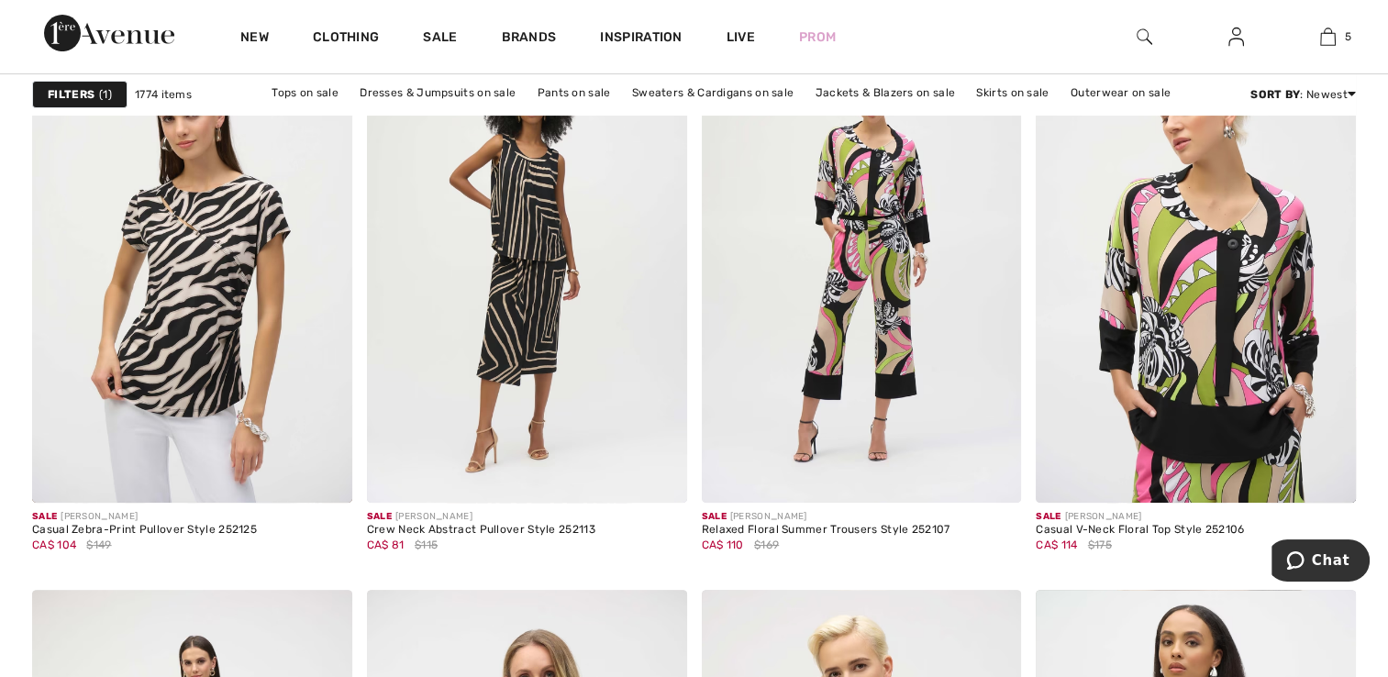
scroll to position [7349, 0]
